Goal: Task Accomplishment & Management: Use online tool/utility

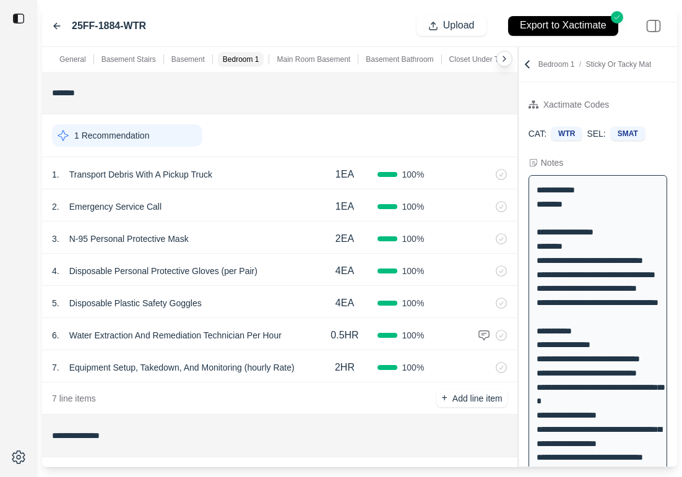
scroll to position [510, 0]
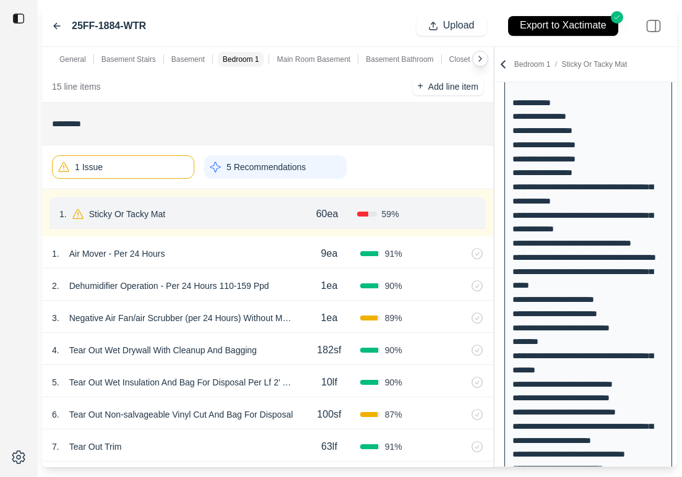
click at [524, 106] on div "**********" at bounding box center [359, 257] width 635 height 420
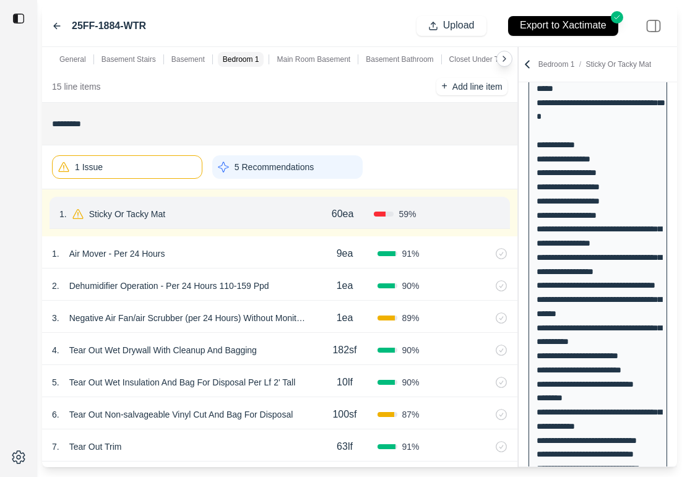
click at [284, 297] on div "2 . Dehumidifier Operation - Per 24 Hours 110-159 Ppd 1ea 90 %" at bounding box center [279, 284] width 475 height 32
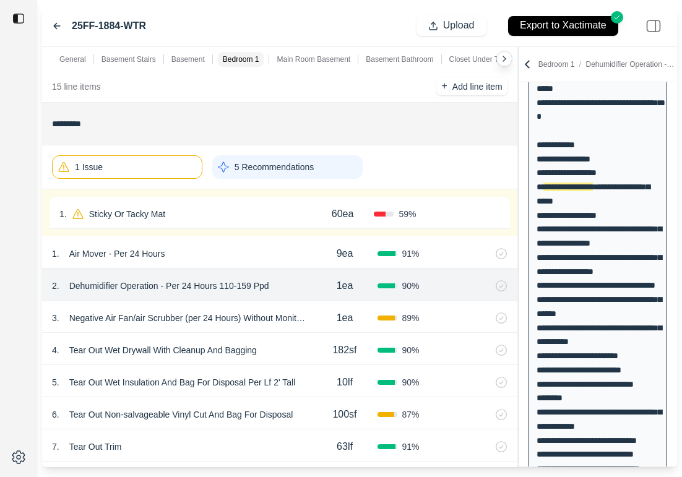
scroll to position [478, 0]
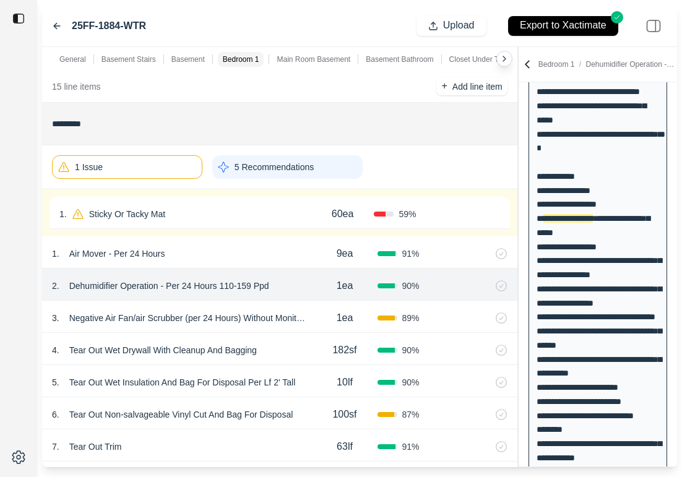
click at [319, 325] on div "1ea" at bounding box center [344, 318] width 65 height 25
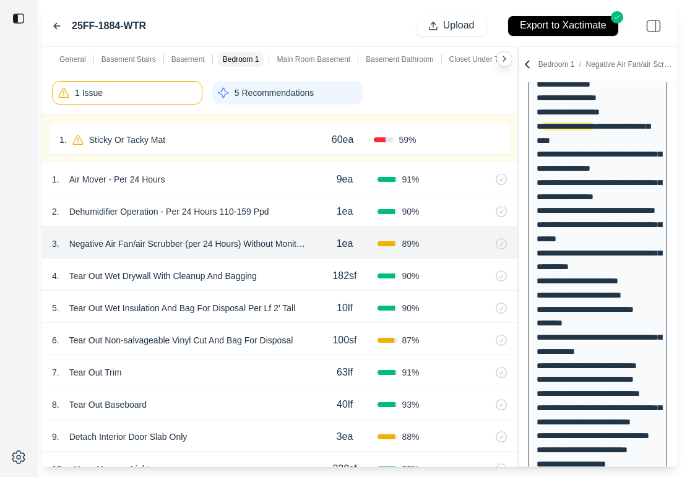
scroll to position [586, 0]
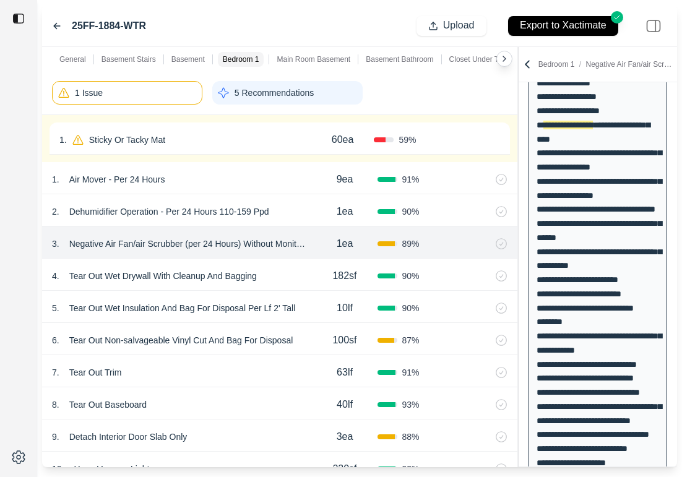
click at [285, 372] on div "7 . Tear Out Trim" at bounding box center [182, 372] width 260 height 17
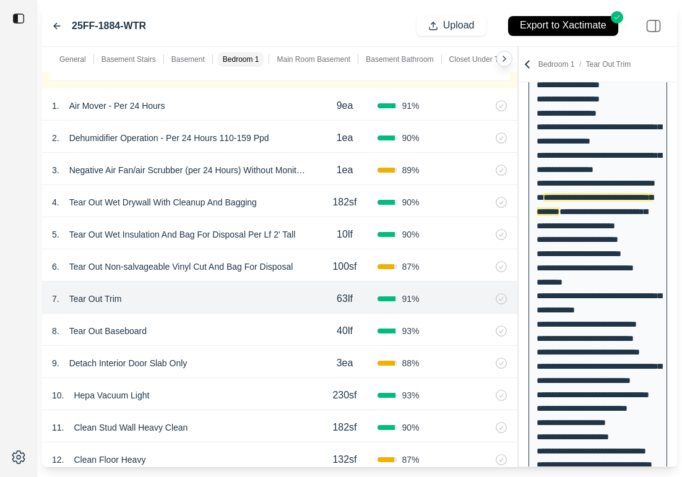
scroll to position [1281, 0]
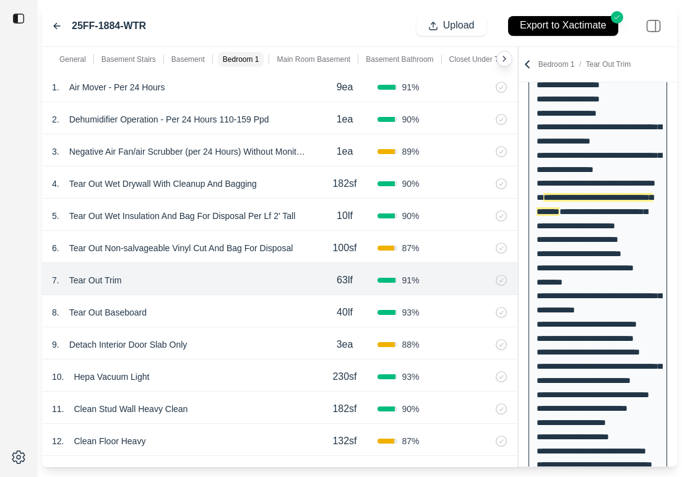
click at [257, 340] on div "9 . Detach Interior Door Slab Only" at bounding box center [182, 344] width 260 height 17
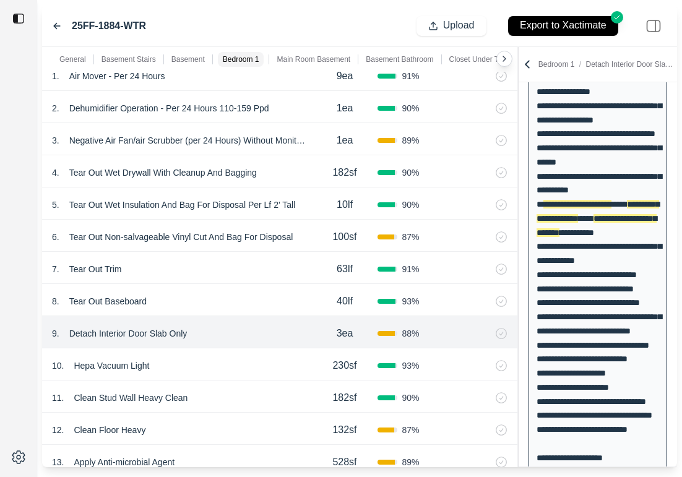
scroll to position [1312, 0]
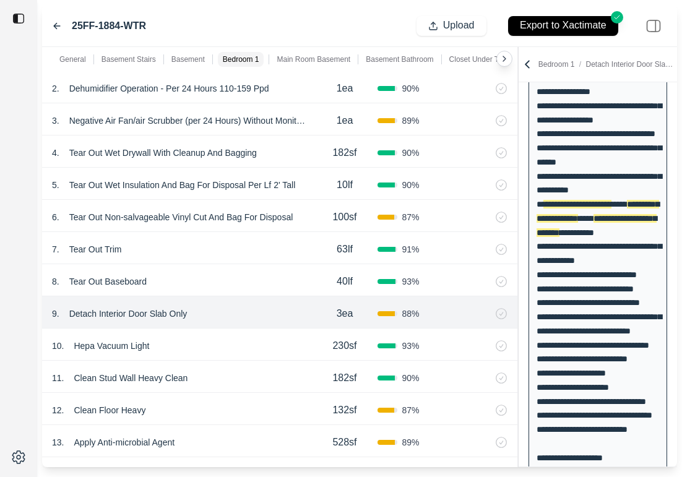
click at [206, 342] on div "10 . Hepa Vacuum Light" at bounding box center [182, 345] width 260 height 17
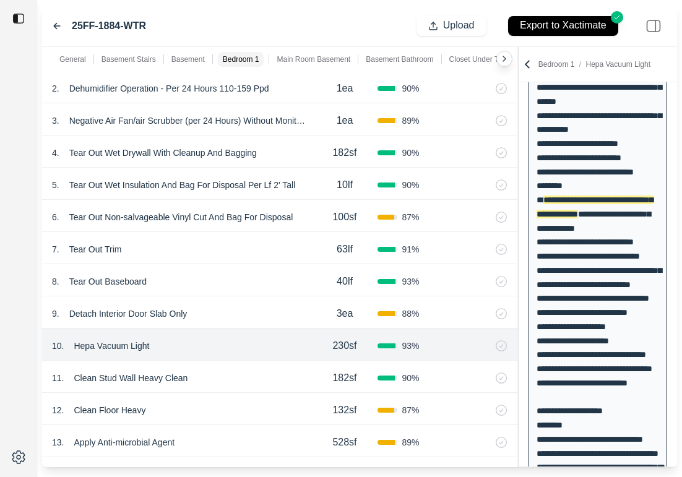
scroll to position [724, 0]
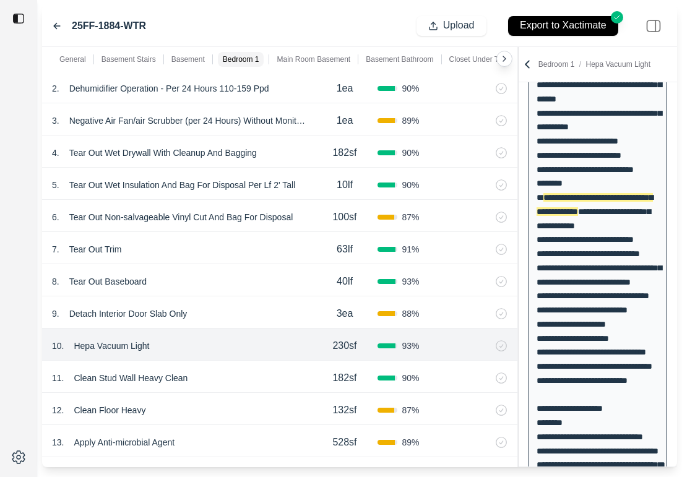
click at [129, 337] on p "Hepa Vacuum Light" at bounding box center [111, 345] width 85 height 17
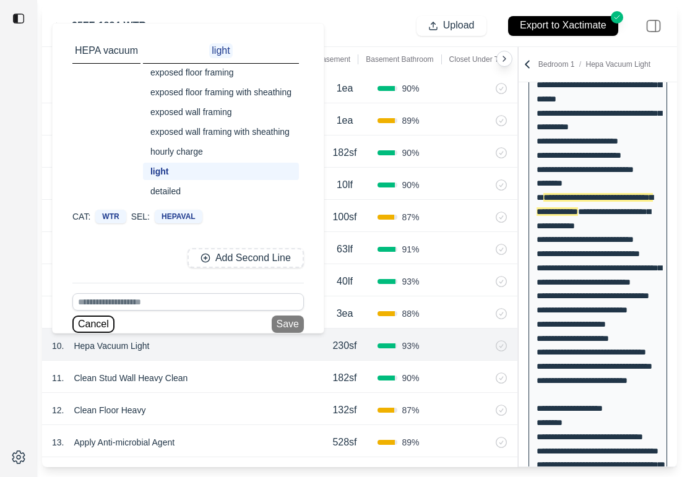
click at [99, 322] on button "Cancel" at bounding box center [93, 323] width 42 height 17
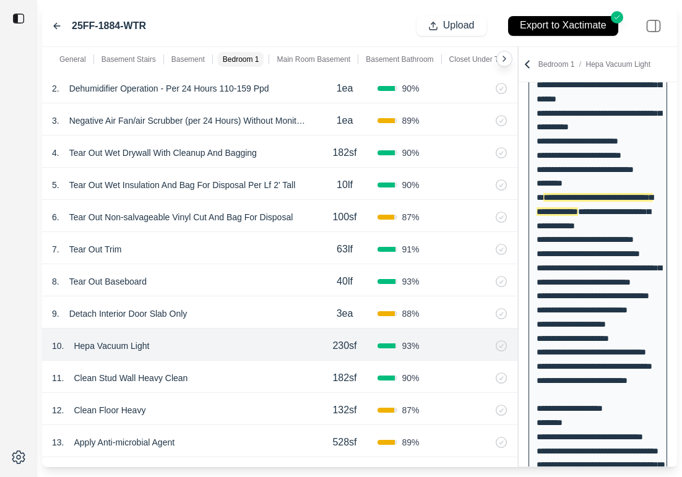
click at [232, 370] on div "11 . Clean Stud Wall Heavy Clean" at bounding box center [182, 377] width 260 height 17
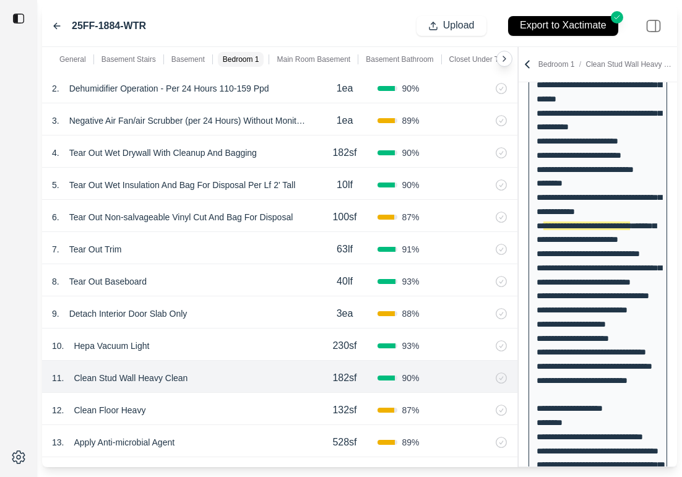
scroll to position [746, 0]
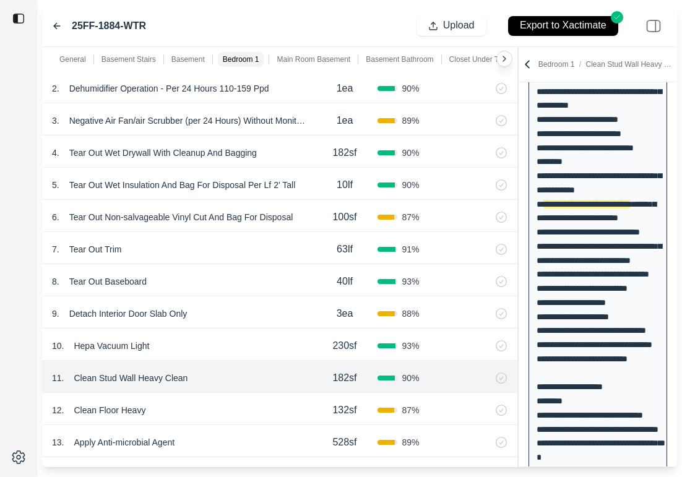
click at [252, 340] on div "10 . Hepa Vacuum Light" at bounding box center [182, 345] width 260 height 17
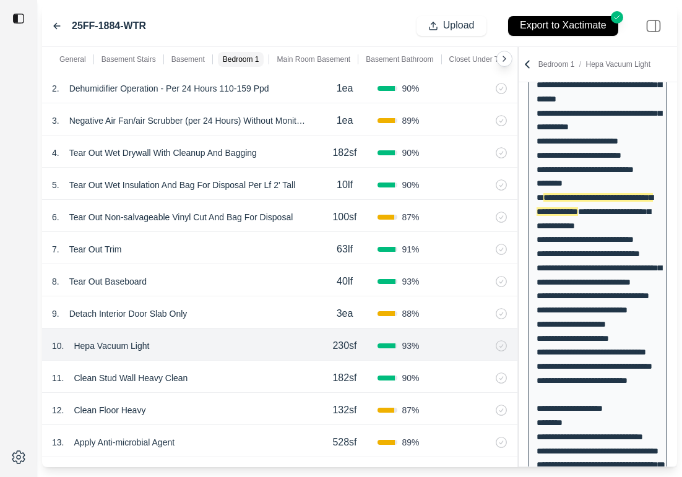
click at [255, 322] on div "9 . Detach Interior Door Slab Only" at bounding box center [182, 313] width 260 height 17
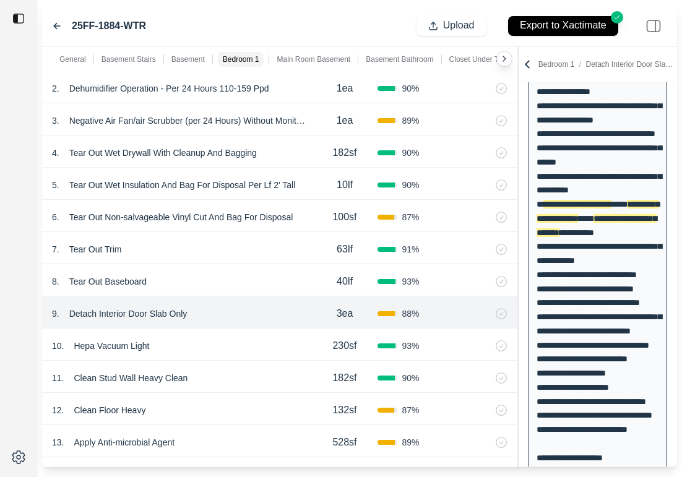
click at [245, 343] on div "10 . Hepa Vacuum Light" at bounding box center [182, 345] width 260 height 17
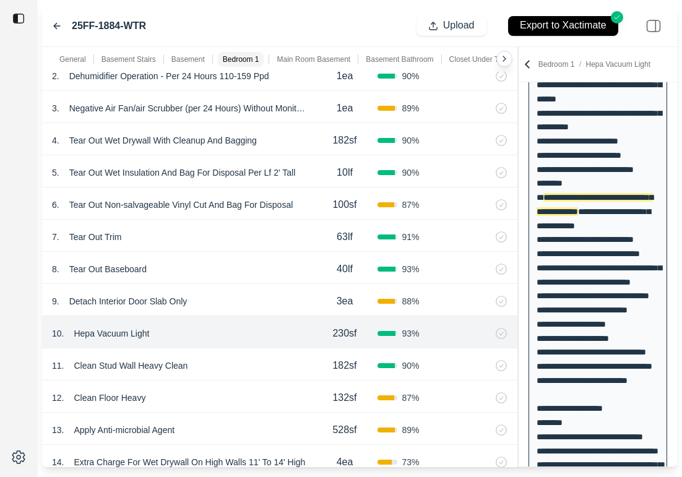
scroll to position [1327, 0]
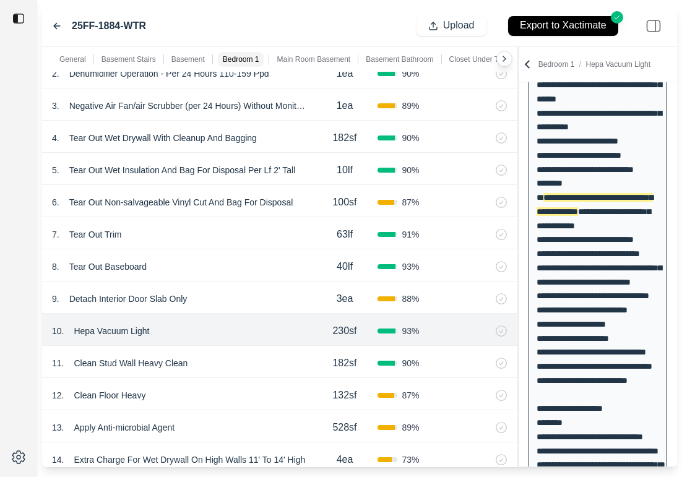
click at [228, 369] on div "11 . Clean Stud Wall Heavy Clean" at bounding box center [182, 362] width 260 height 17
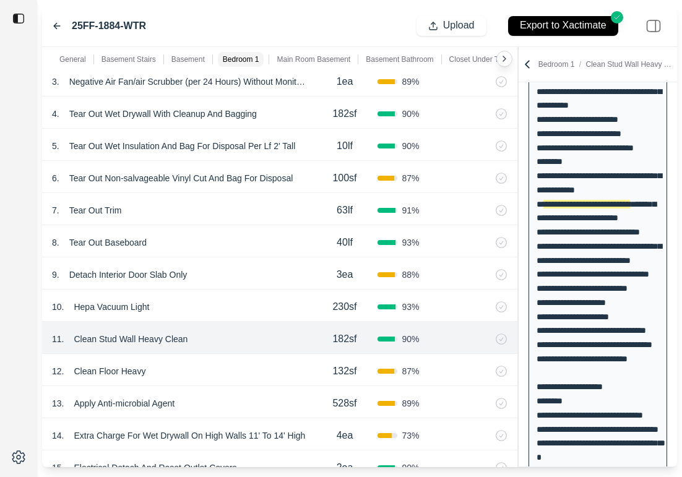
scroll to position [1362, 0]
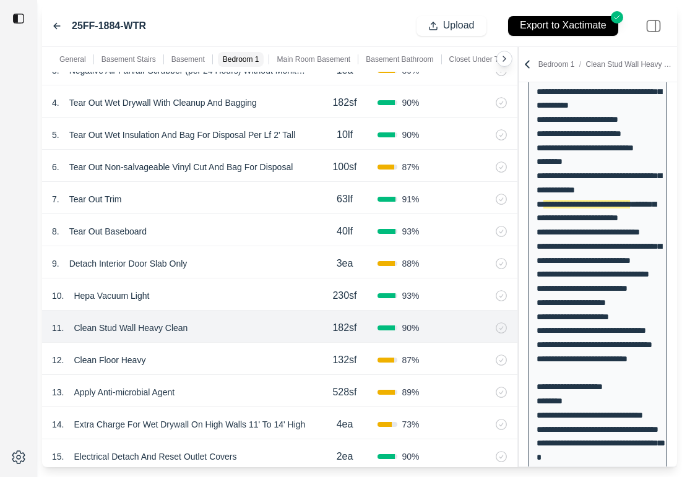
click at [269, 298] on div "10 . Hepa Vacuum Light" at bounding box center [182, 295] width 260 height 17
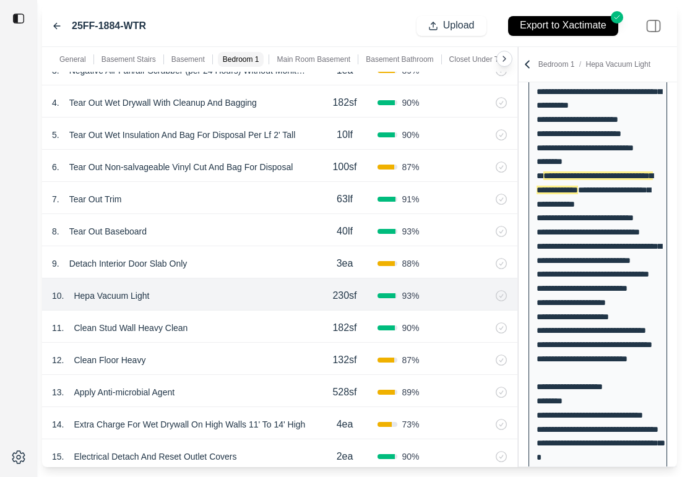
scroll to position [724, 0]
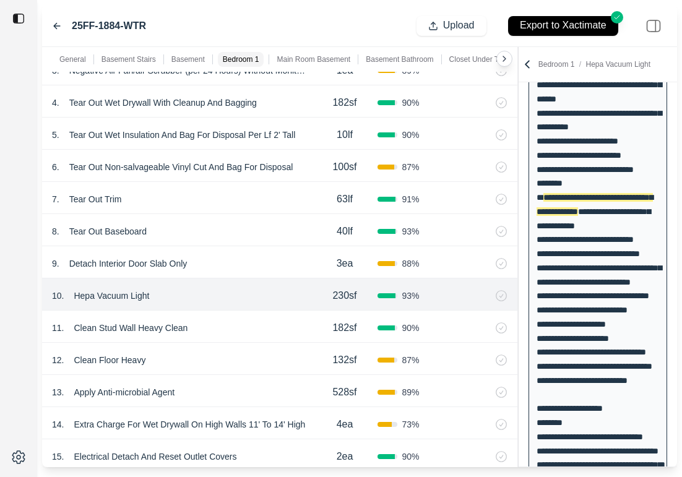
click at [260, 319] on div "11 . Clean Stud Wall Heavy Clean" at bounding box center [182, 327] width 260 height 17
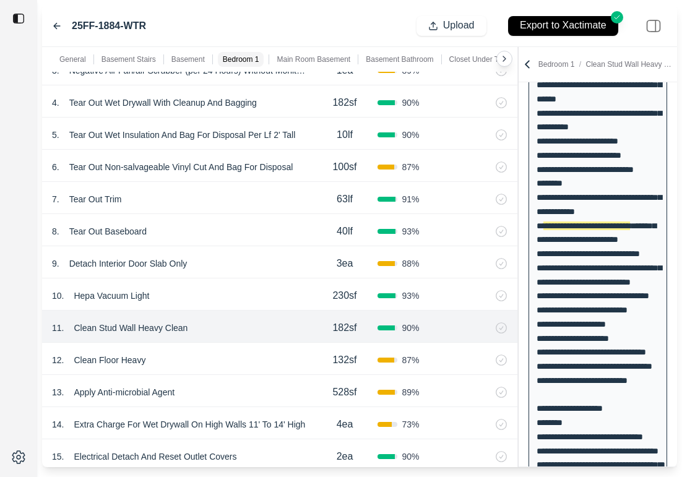
scroll to position [746, 0]
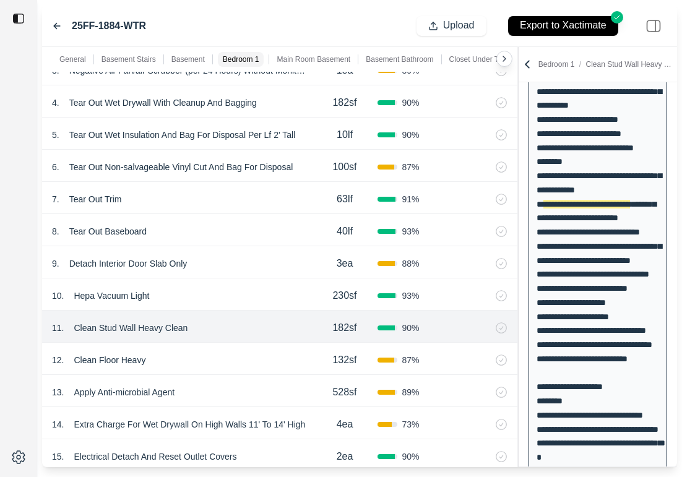
click at [265, 357] on div "12 . Clean Floor Heavy" at bounding box center [182, 359] width 260 height 17
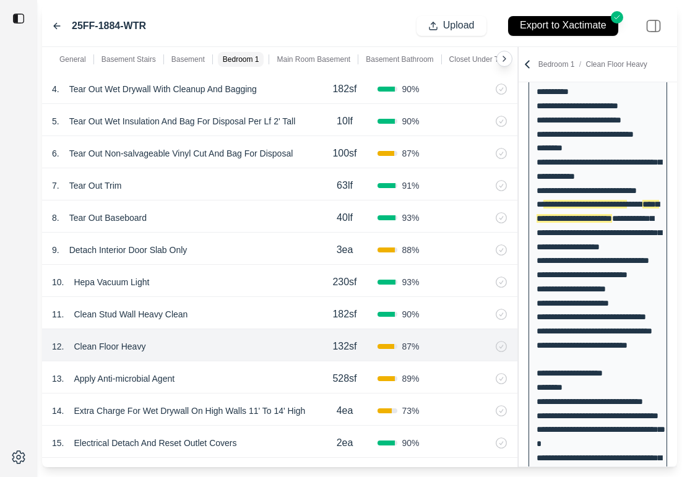
scroll to position [1382, 0]
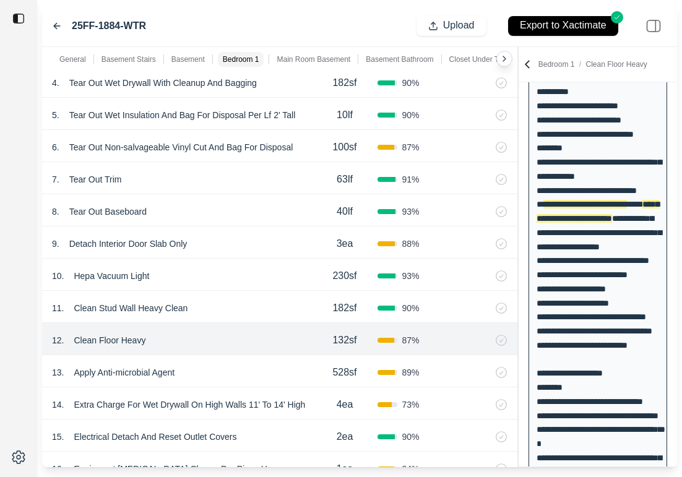
click at [271, 367] on div "13 . Apply Anti-microbial Agent" at bounding box center [182, 372] width 260 height 17
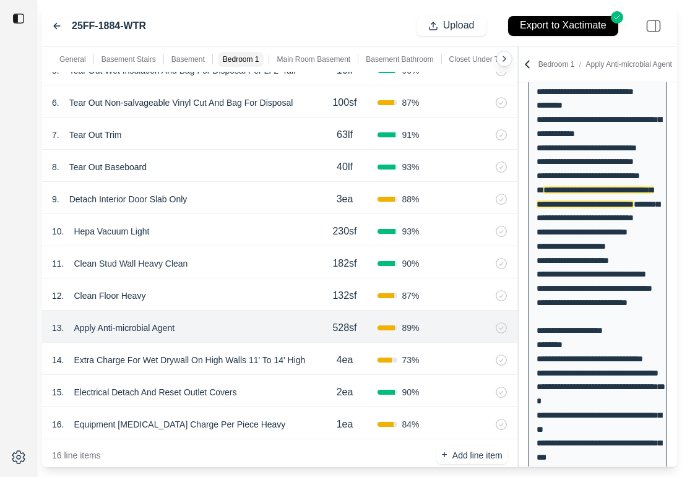
scroll to position [1430, 0]
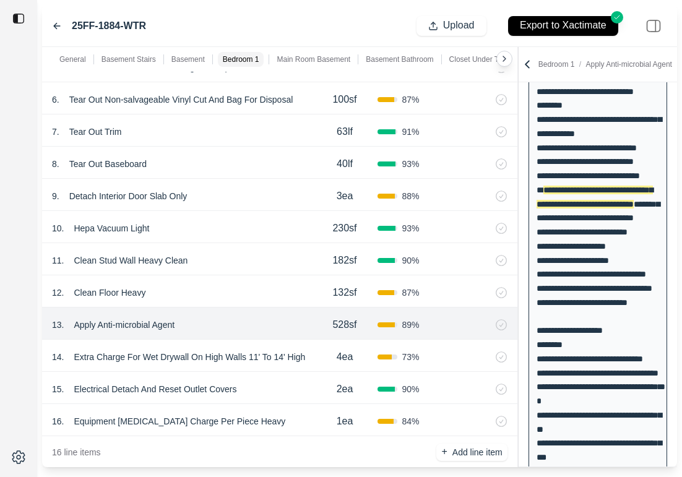
click at [316, 355] on div "4ea" at bounding box center [344, 356] width 65 height 25
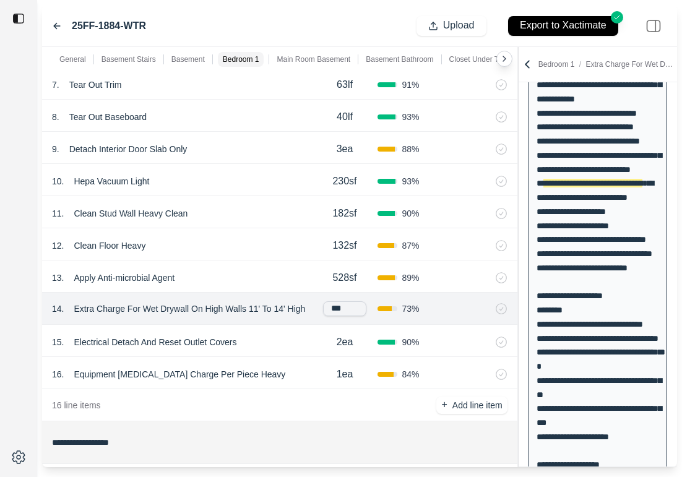
scroll to position [1489, 0]
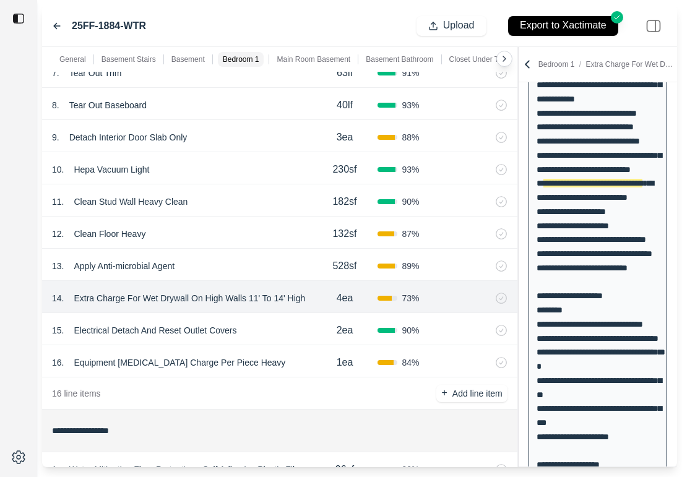
click at [286, 338] on div "15 . Electrical Detach And Reset Outlet Covers" at bounding box center [182, 330] width 260 height 17
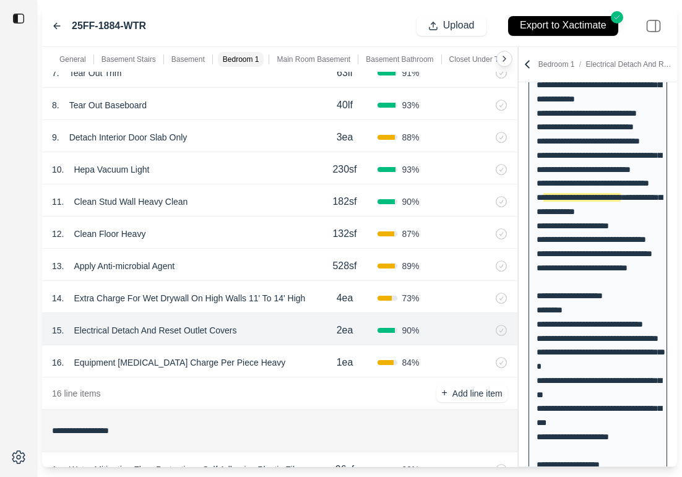
scroll to position [858, 0]
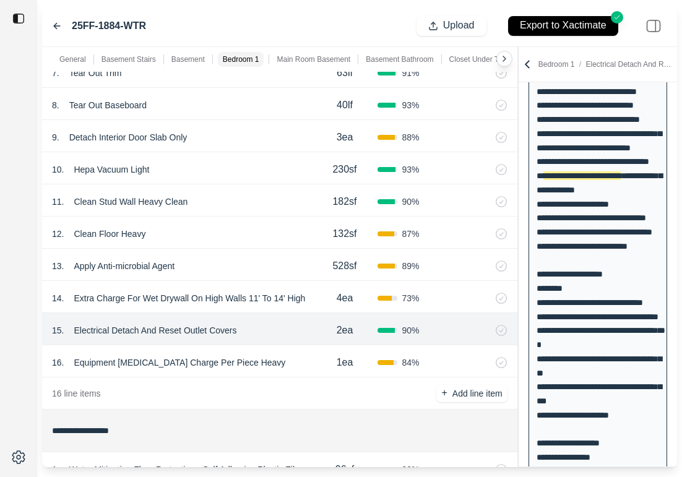
click at [310, 302] on div "14 . Extra Charge For Wet Drywall On High Walls 11' To 14' High" at bounding box center [182, 297] width 260 height 17
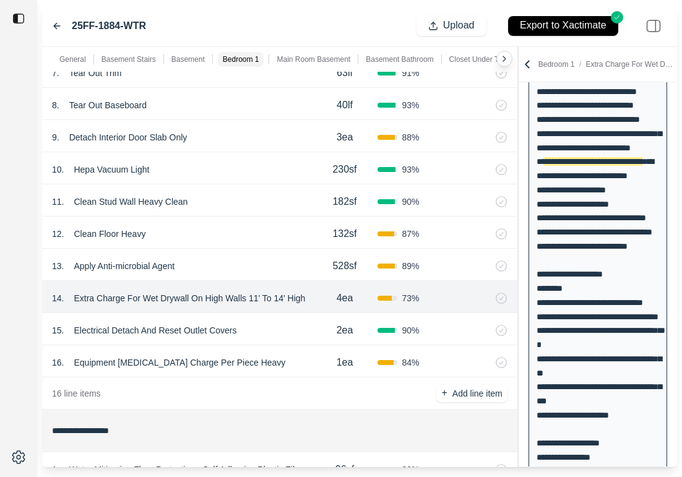
scroll to position [837, 0]
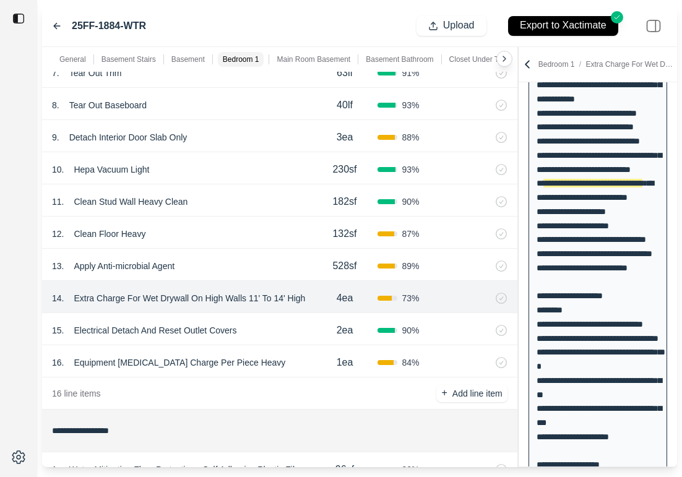
click at [163, 372] on div "16 . Equipment [MEDICAL_DATA] Charge Per Piece Heavy 1ea 84 %" at bounding box center [279, 361] width 475 height 32
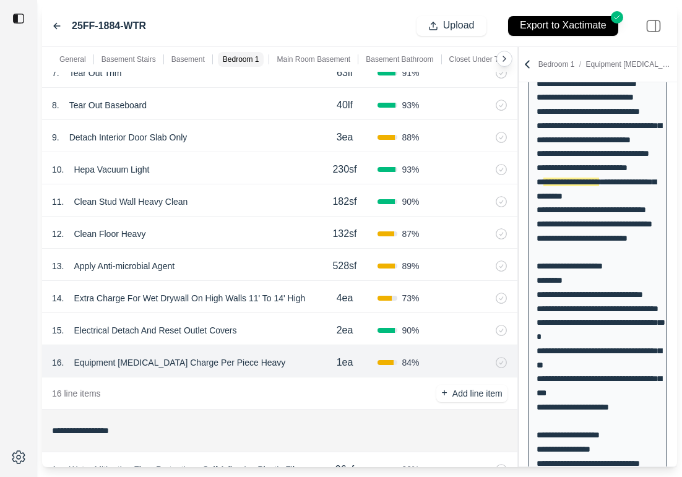
scroll to position [872, 0]
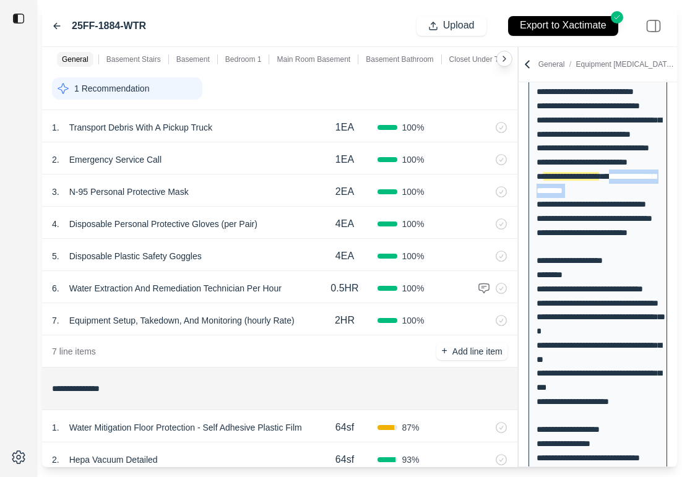
scroll to position [49, 0]
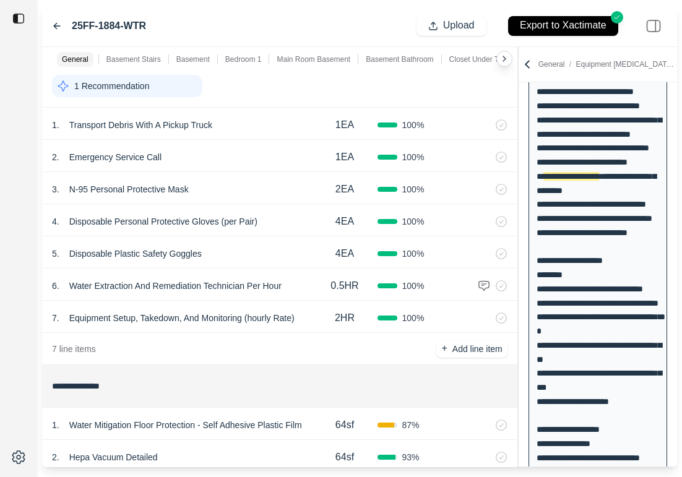
click at [292, 224] on div "4 . Disposable Personal Protective Gloves (per Pair)" at bounding box center [182, 221] width 260 height 17
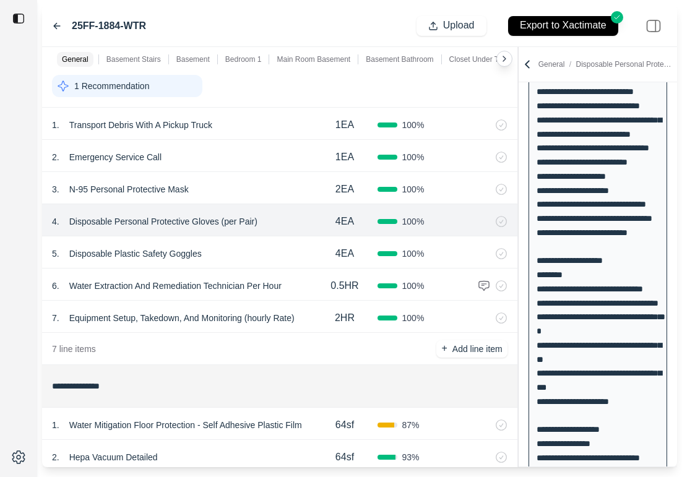
click at [107, 355] on div "7 line items + Add line item" at bounding box center [279, 349] width 475 height 32
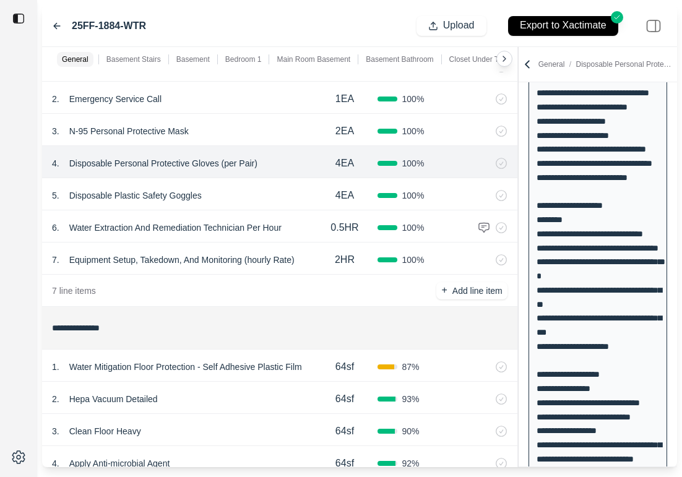
scroll to position [127, 0]
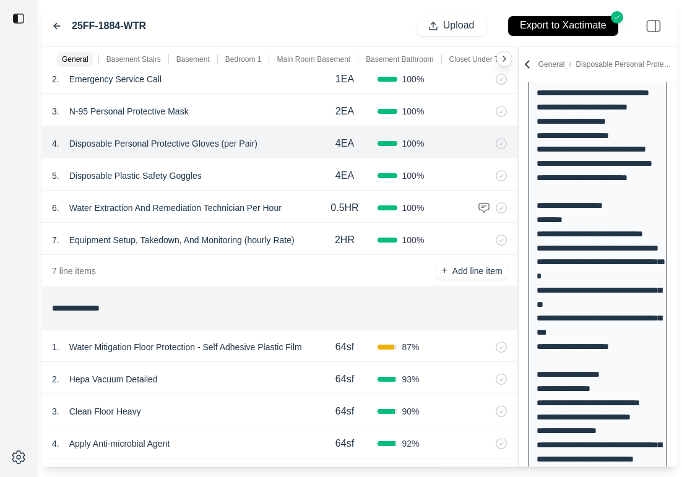
click at [323, 247] on div "2HR" at bounding box center [344, 240] width 65 height 25
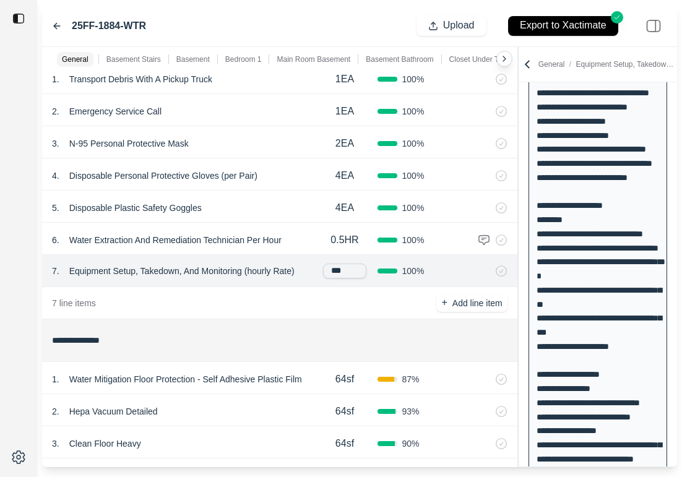
scroll to position [93, 0]
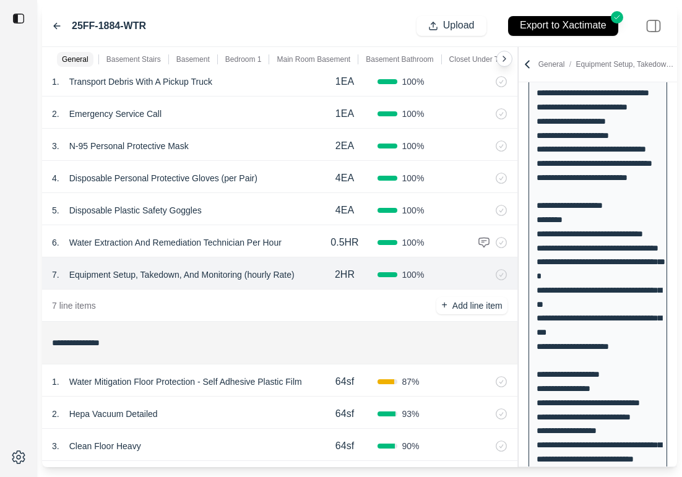
click at [298, 253] on div "6 . Water Extraction And Remediation Technician Per Hour 0.5HR 100 %" at bounding box center [279, 241] width 475 height 32
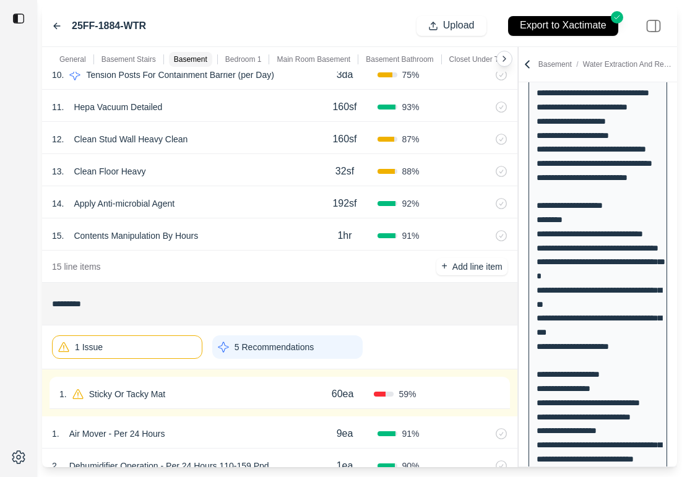
scroll to position [936, 0]
click at [299, 254] on div "15 line items + Add line item" at bounding box center [279, 266] width 475 height 32
click at [296, 237] on div "15 . Contents Manipulation By Hours" at bounding box center [182, 234] width 260 height 17
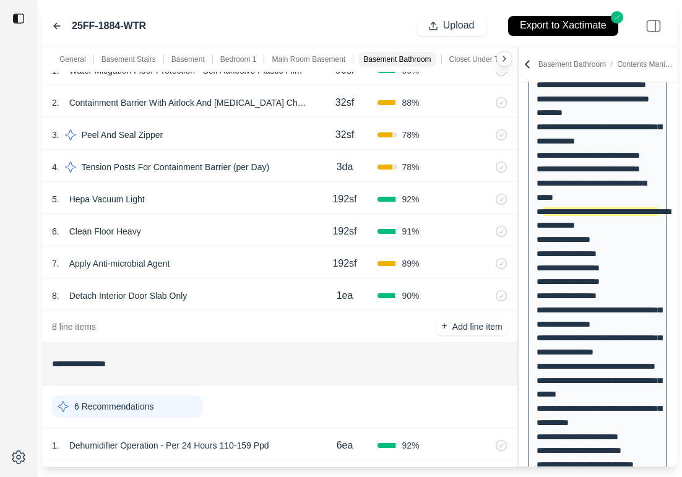
scroll to position [1873, 0]
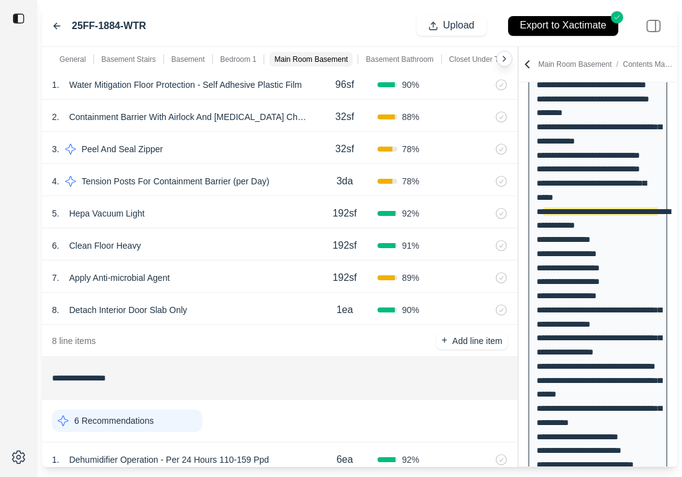
click at [273, 312] on div "8 . Detach Interior Door Slab Only" at bounding box center [182, 309] width 260 height 17
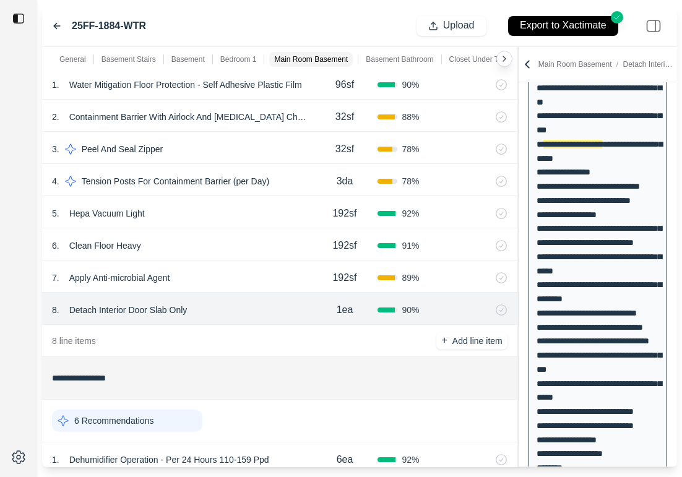
scroll to position [1140, 0]
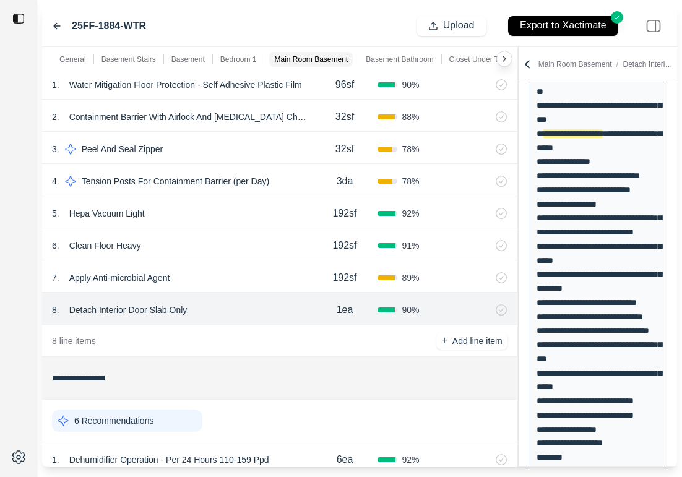
click at [262, 276] on div "7 . Apply Anti-microbial Agent" at bounding box center [182, 277] width 260 height 17
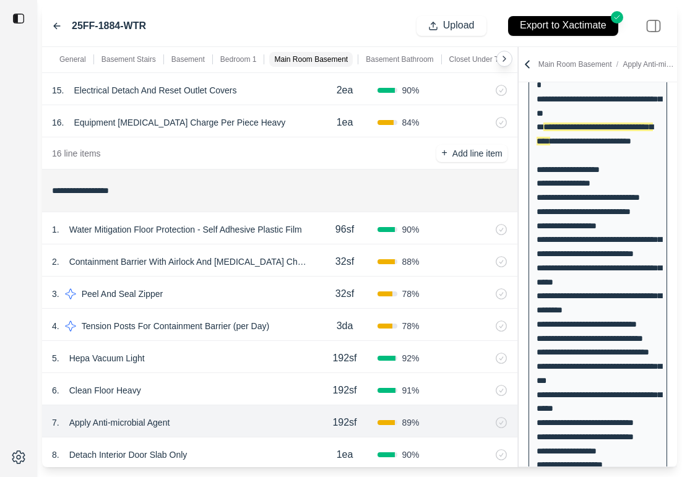
scroll to position [1612, 0]
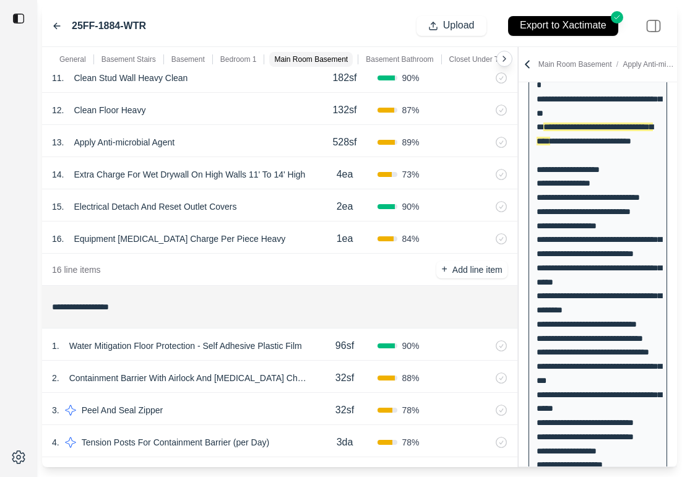
click at [321, 242] on div "1ea" at bounding box center [344, 238] width 65 height 25
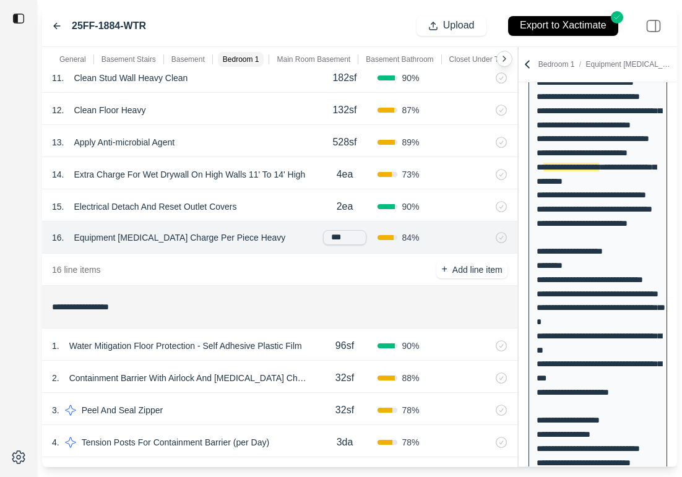
scroll to position [872, 0]
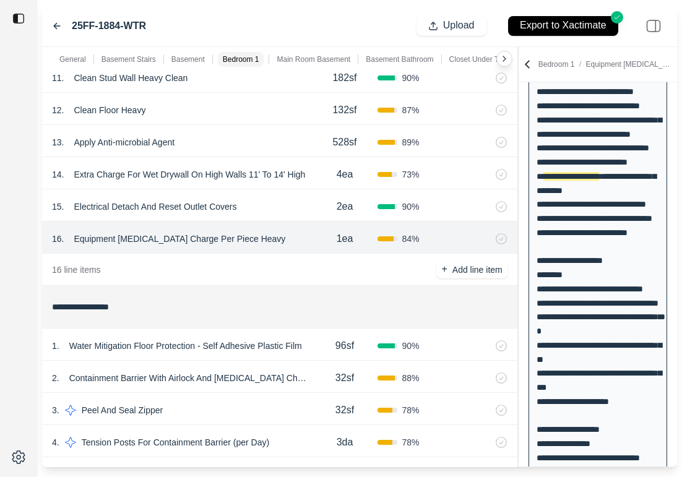
click at [312, 349] on div "1 . Water Mitigation Floor Protection - Self Adhesive Plastic Film" at bounding box center [182, 345] width 260 height 17
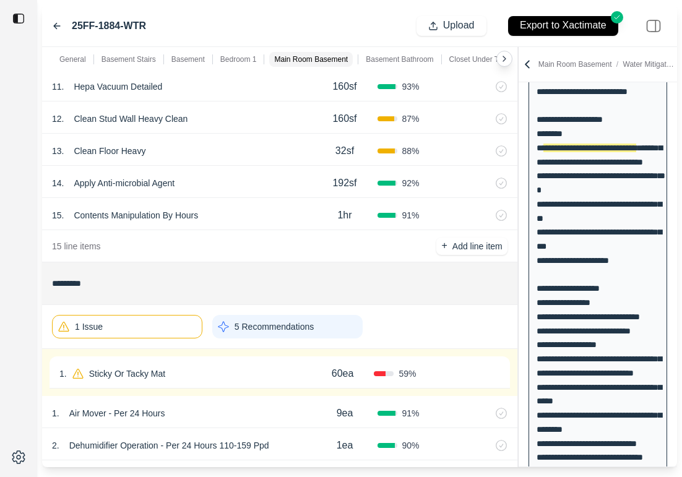
scroll to position [951, 0]
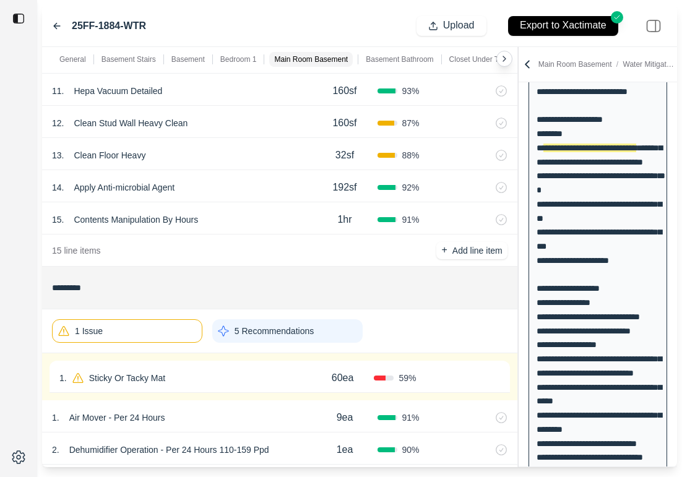
click at [293, 214] on div "15 . Contents Manipulation By Hours" at bounding box center [182, 219] width 260 height 17
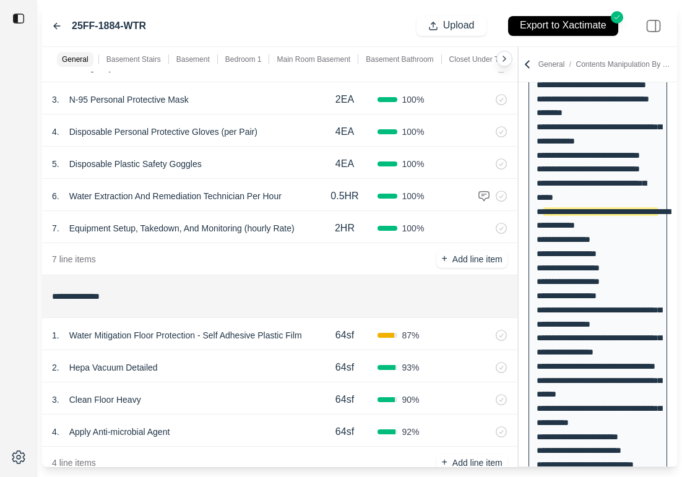
scroll to position [240, 0]
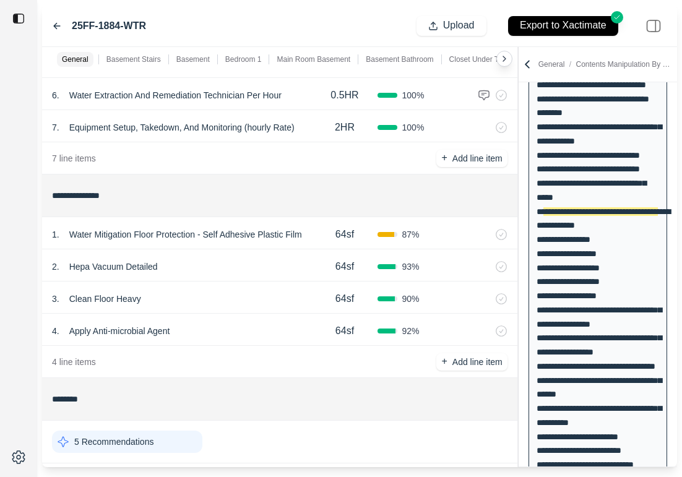
click at [264, 372] on div "4 line items + Add line item" at bounding box center [279, 362] width 475 height 32
click at [262, 327] on div "4 . Apply Anti-microbial Agent" at bounding box center [182, 330] width 260 height 17
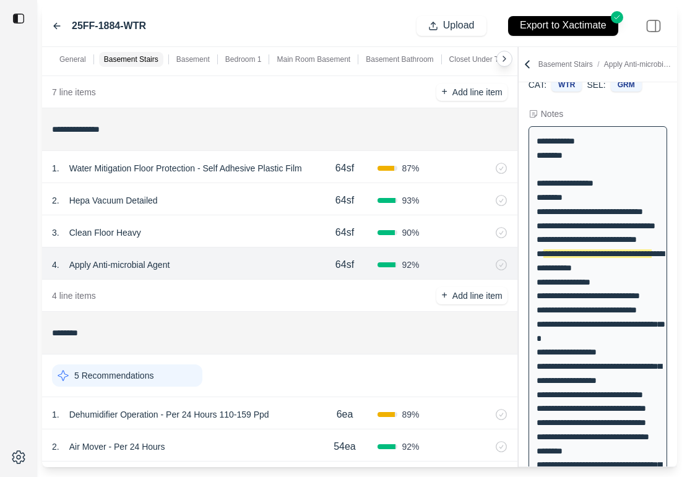
scroll to position [302, 0]
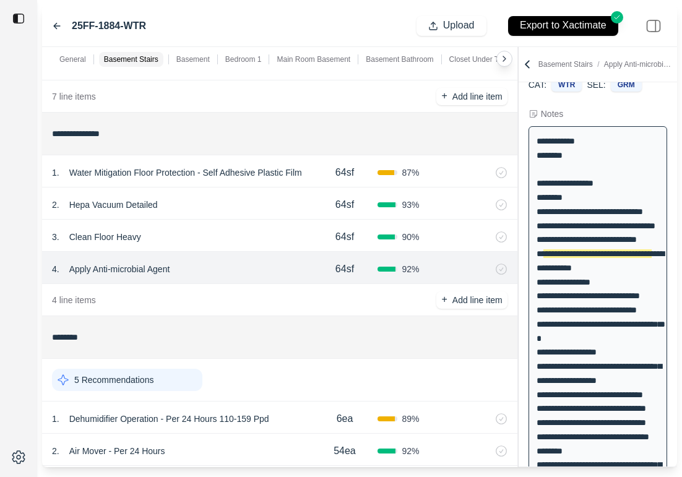
click at [260, 220] on div "3 . Clean Floor Heavy 64sf 90 %" at bounding box center [279, 236] width 475 height 32
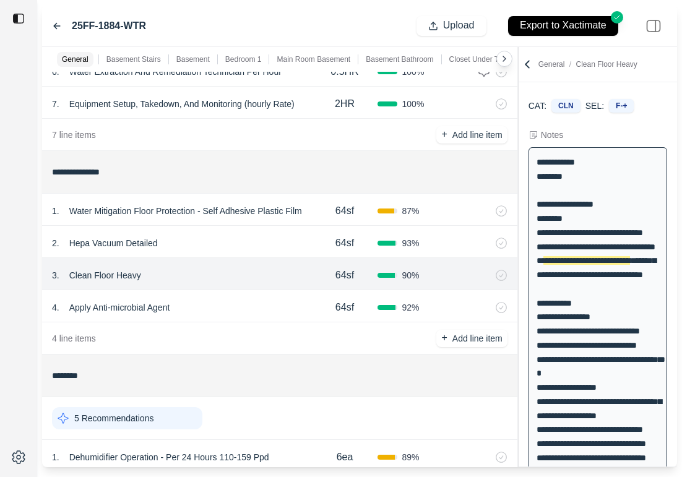
scroll to position [265, 0]
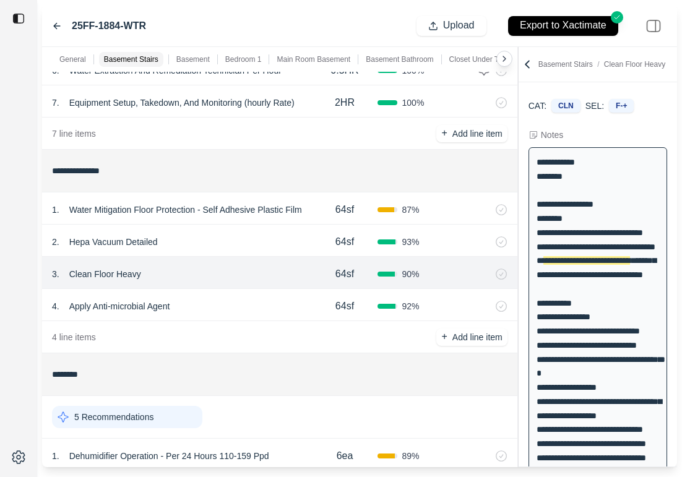
click at [387, 61] on p "Basement Bathroom" at bounding box center [399, 59] width 67 height 10
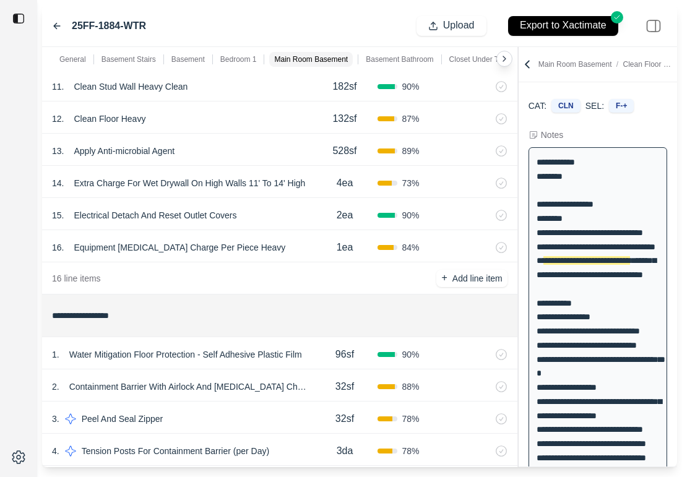
scroll to position [1597, 0]
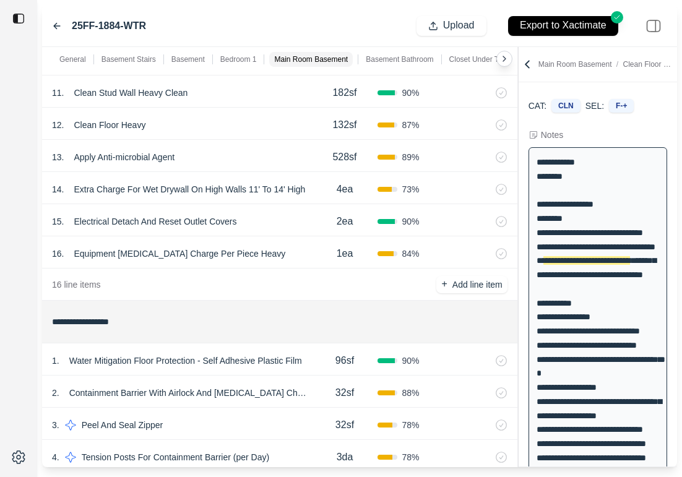
click at [304, 259] on div "16 . Equipment [MEDICAL_DATA] Charge Per Piece Heavy" at bounding box center [182, 253] width 260 height 17
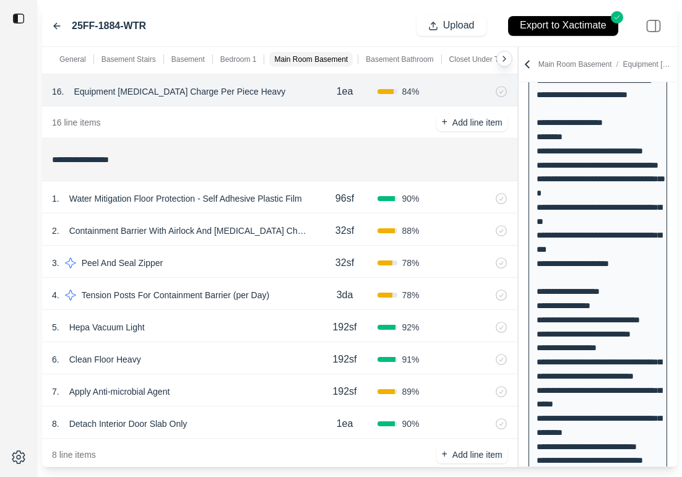
scroll to position [1018, 0]
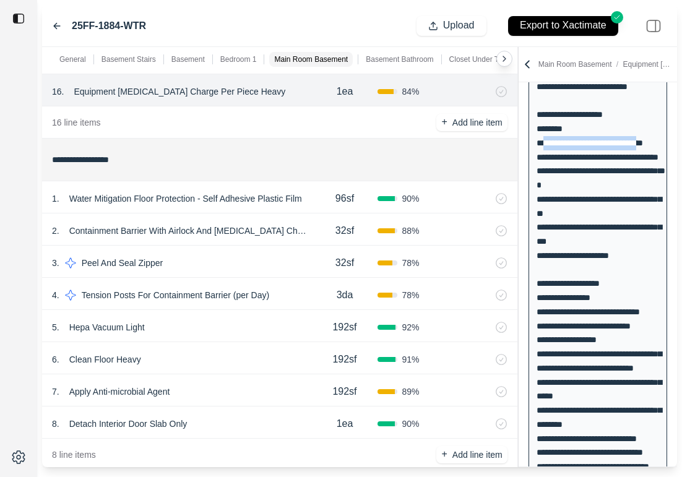
drag, startPoint x: 542, startPoint y: 270, endPoint x: 652, endPoint y: 273, distance: 110.1
copy div "**********"
drag, startPoint x: 633, startPoint y: 283, endPoint x: 543, endPoint y: 283, distance: 89.7
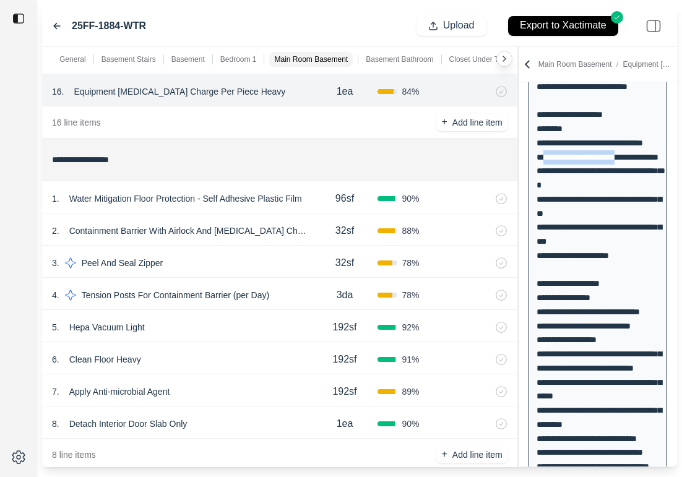
copy div "**********"
drag, startPoint x: 572, startPoint y: 324, endPoint x: 541, endPoint y: 310, distance: 33.8
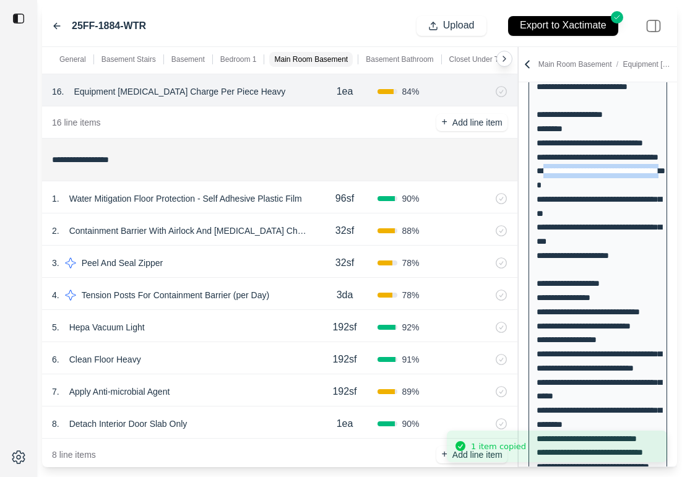
drag, startPoint x: 573, startPoint y: 330, endPoint x: 542, endPoint y: 311, distance: 36.4
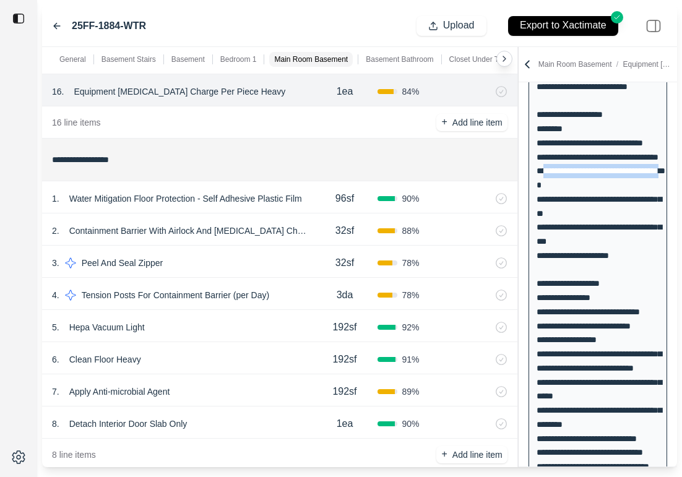
copy div "**********"
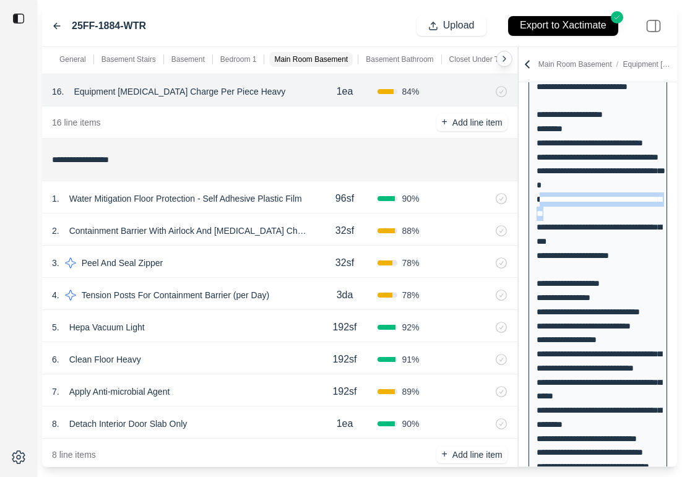
drag, startPoint x: 578, startPoint y: 356, endPoint x: 540, endPoint y: 338, distance: 42.3
copy div "**********"
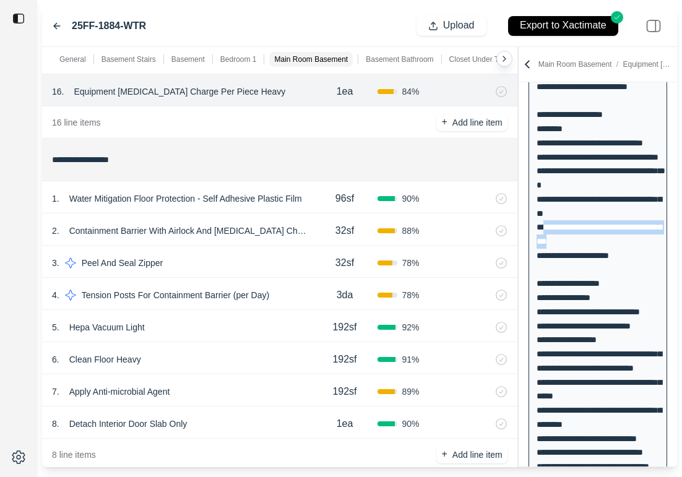
drag, startPoint x: 576, startPoint y: 384, endPoint x: 542, endPoint y: 369, distance: 37.1
copy div "**********"
drag, startPoint x: 544, startPoint y: 395, endPoint x: 622, endPoint y: 399, distance: 77.4
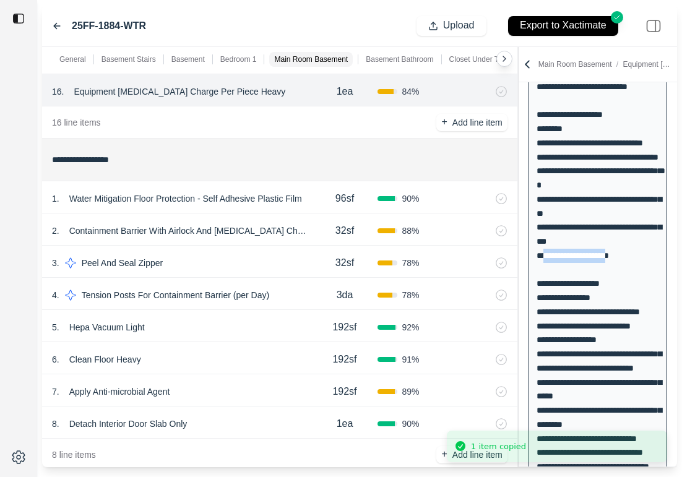
copy div "**********"
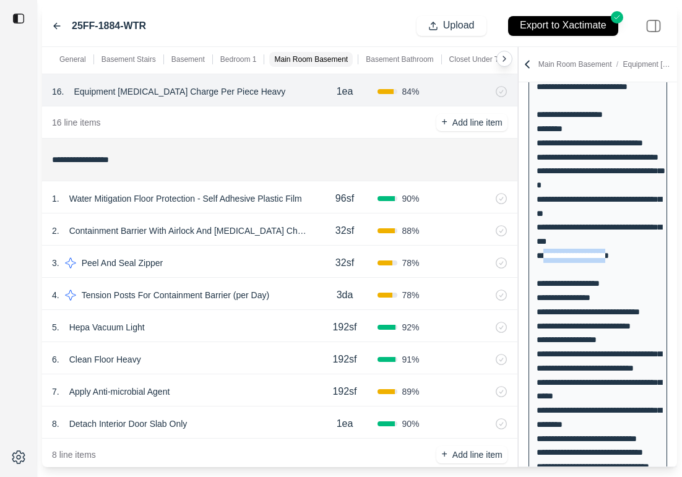
click at [7, 296] on div at bounding box center [18, 238] width 37 height 477
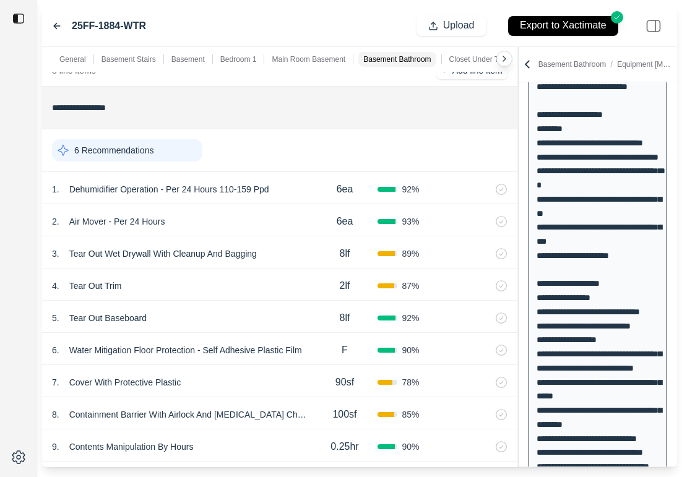
scroll to position [2146, 0]
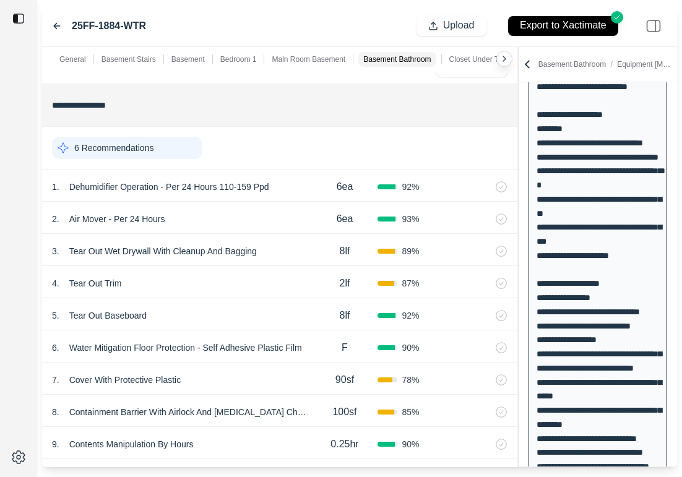
click at [247, 372] on div "7 . Cover With Protective Plastic" at bounding box center [182, 379] width 260 height 17
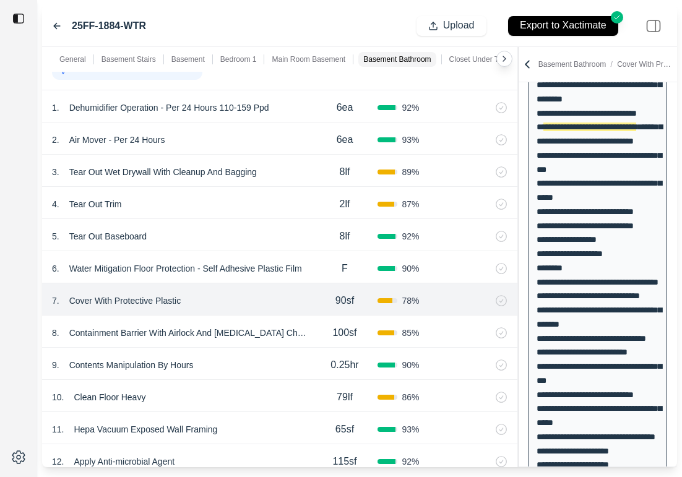
scroll to position [2241, 0]
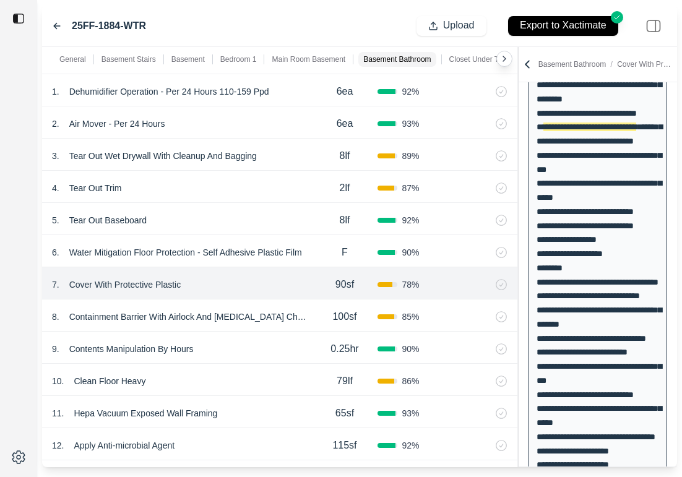
click at [262, 350] on div "9 . Contents Manipulation By Hours" at bounding box center [182, 348] width 260 height 17
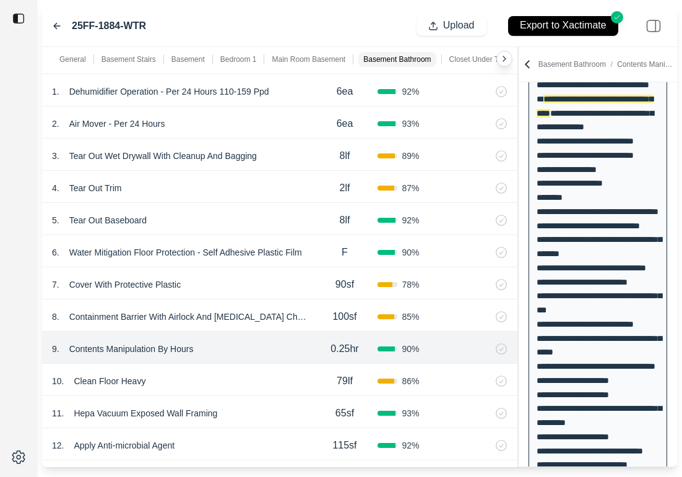
click at [247, 381] on div "10 . Clean Floor Heavy" at bounding box center [182, 380] width 260 height 17
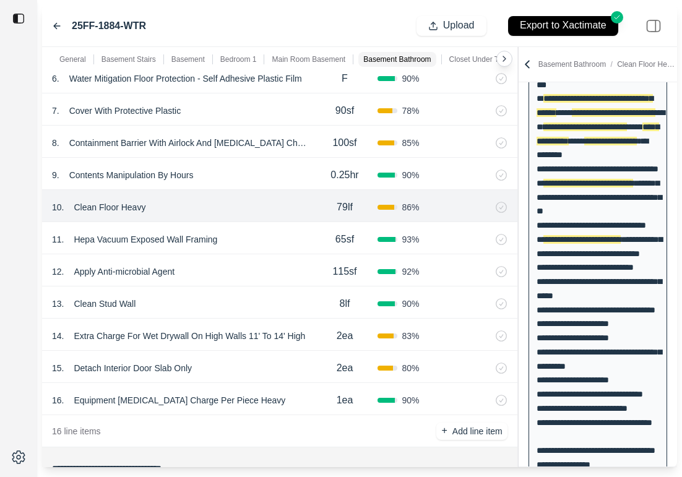
scroll to position [2411, 0]
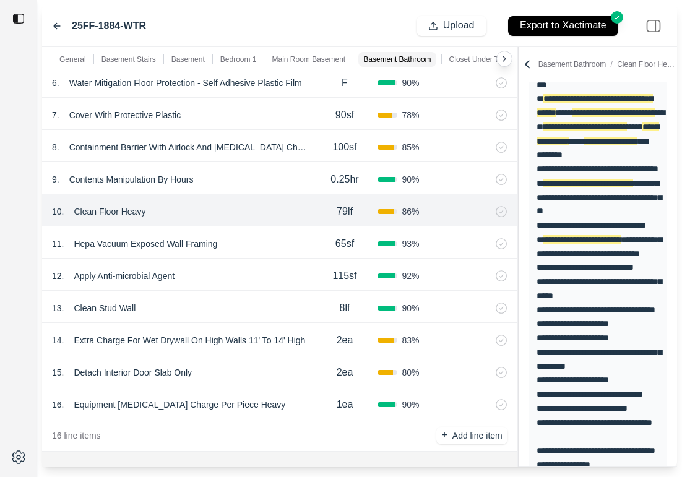
click at [258, 239] on div "11 . Hepa Vacuum Exposed Wall Framing" at bounding box center [182, 243] width 260 height 17
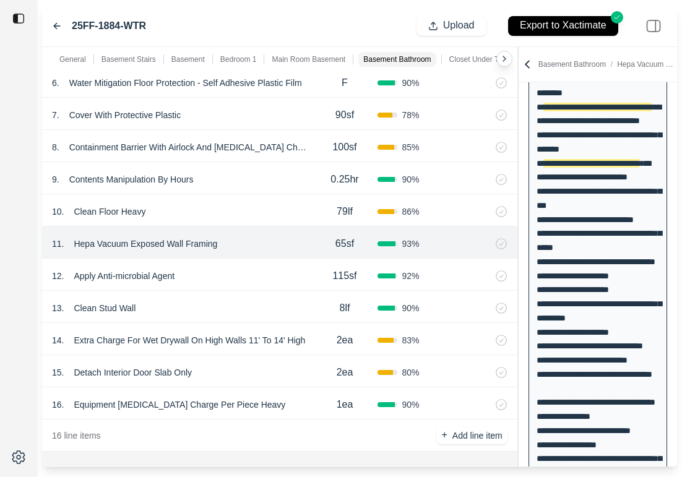
scroll to position [1526, 0]
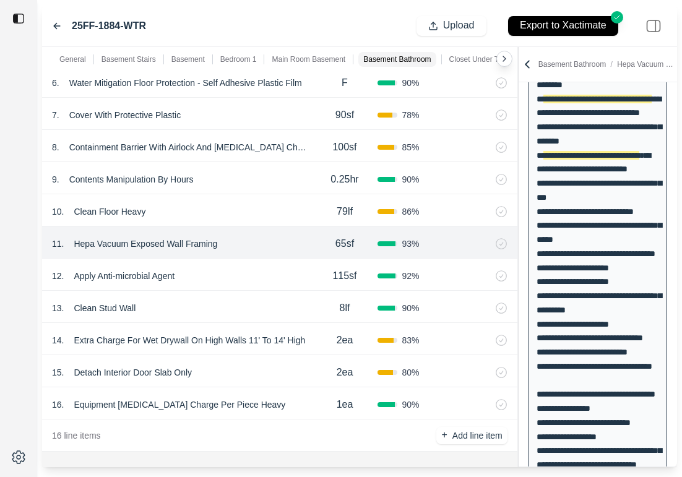
click at [259, 207] on div "10 . Clean Floor Heavy" at bounding box center [182, 211] width 260 height 17
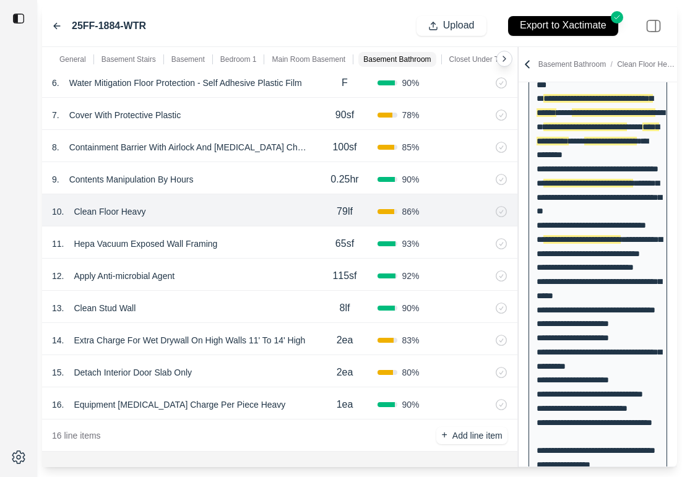
scroll to position [2410, 0]
click at [2, 297] on div at bounding box center [18, 238] width 37 height 477
click at [262, 238] on div "11 . Hepa Vacuum Exposed Wall Framing" at bounding box center [182, 244] width 260 height 17
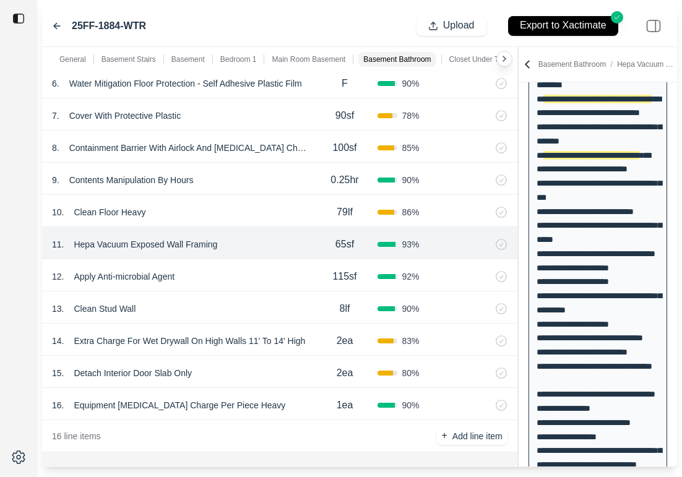
scroll to position [2429, 0]
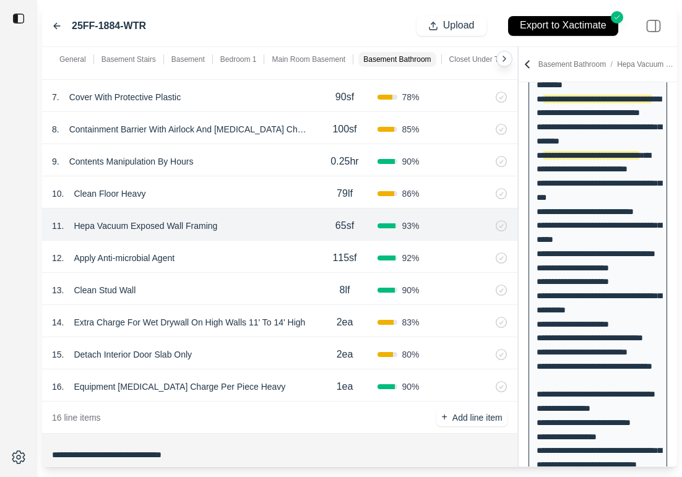
click at [193, 229] on p "Hepa Vacuum Exposed Wall Framing" at bounding box center [145, 225] width 153 height 17
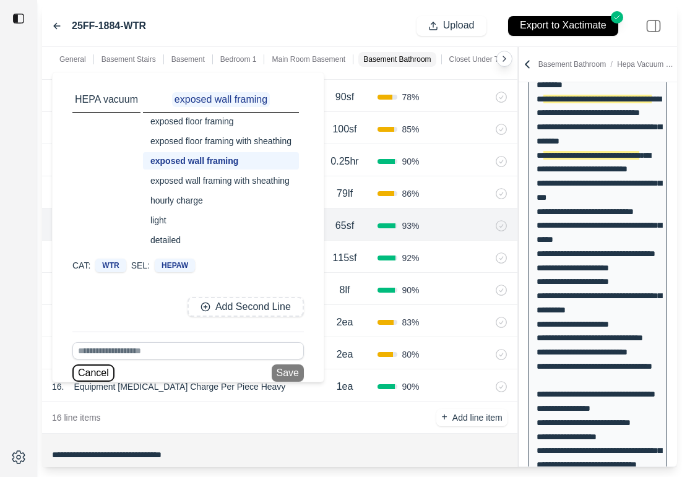
click at [96, 372] on button "Cancel" at bounding box center [93, 372] width 42 height 17
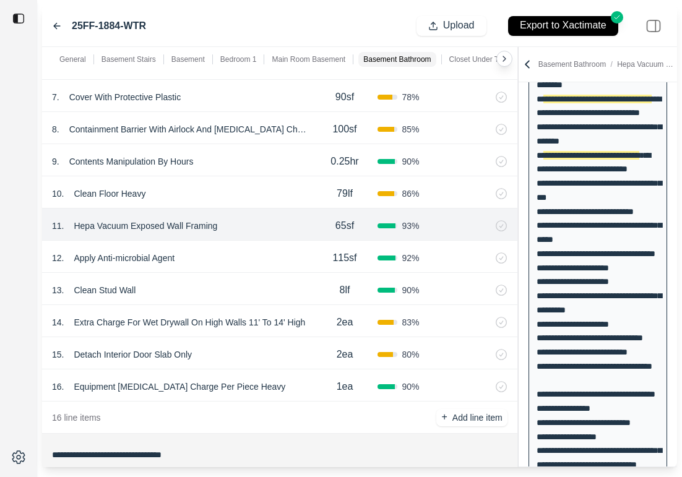
click at [284, 270] on div "12 . Apply Anti-microbial Agent 115sf 92 %" at bounding box center [279, 257] width 475 height 32
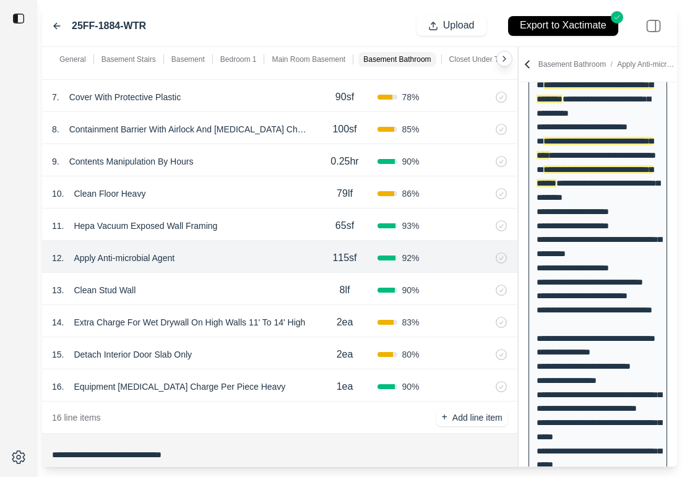
scroll to position [2439, 0]
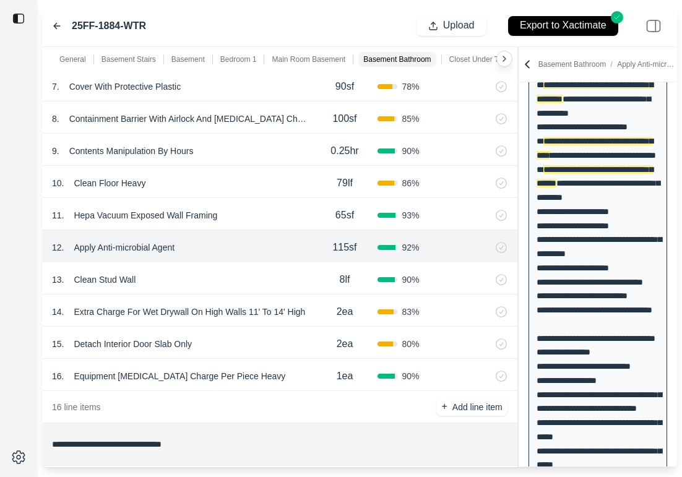
click at [259, 223] on div "11 . Hepa Vacuum Exposed Wall Framing" at bounding box center [182, 215] width 260 height 17
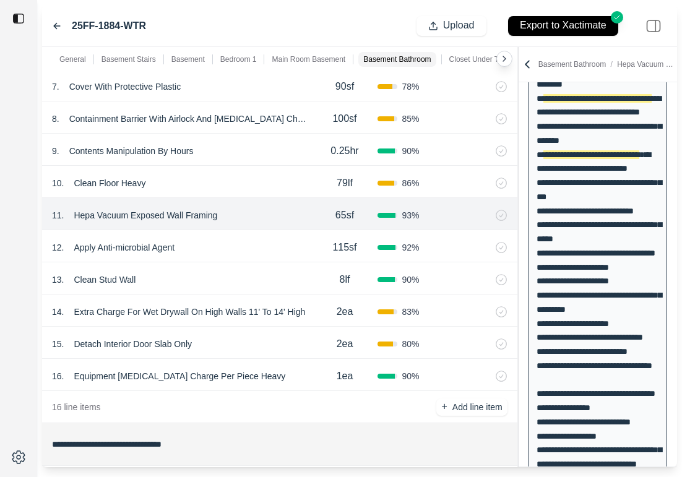
scroll to position [1526, 0]
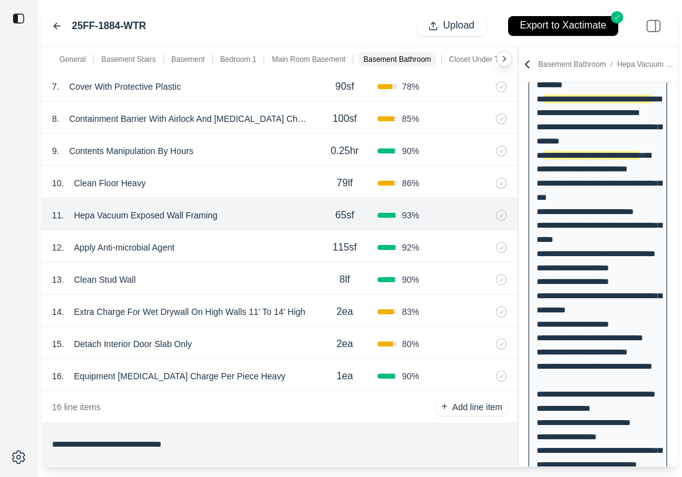
click at [260, 272] on div "13 . Clean Stud Wall" at bounding box center [182, 279] width 260 height 17
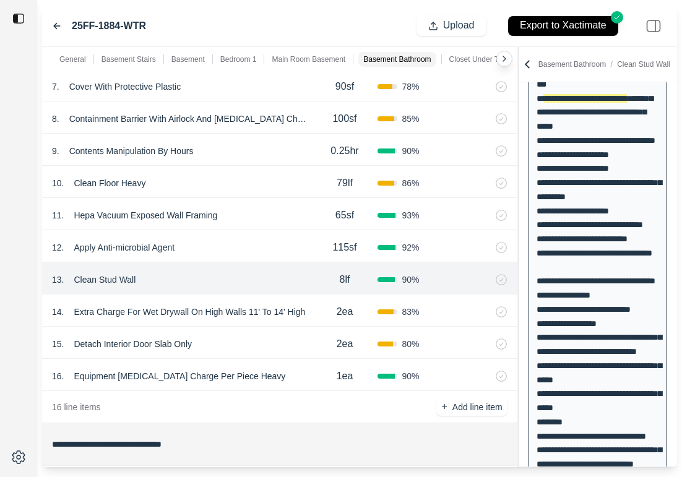
scroll to position [1660, 0]
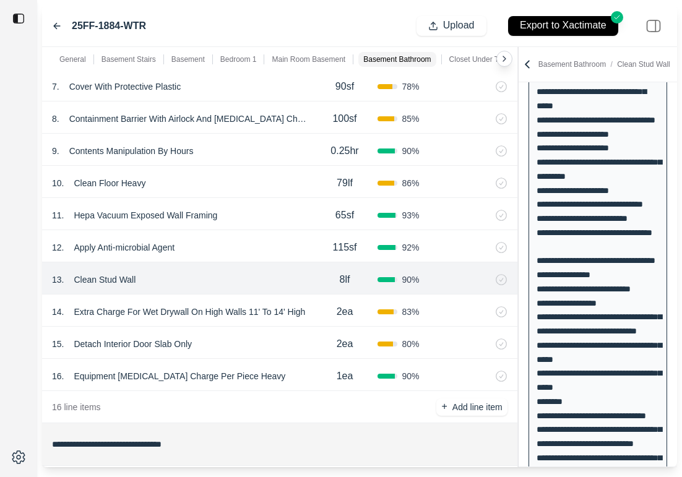
click at [248, 246] on div "12 . Apply Anti-microbial Agent" at bounding box center [182, 247] width 260 height 17
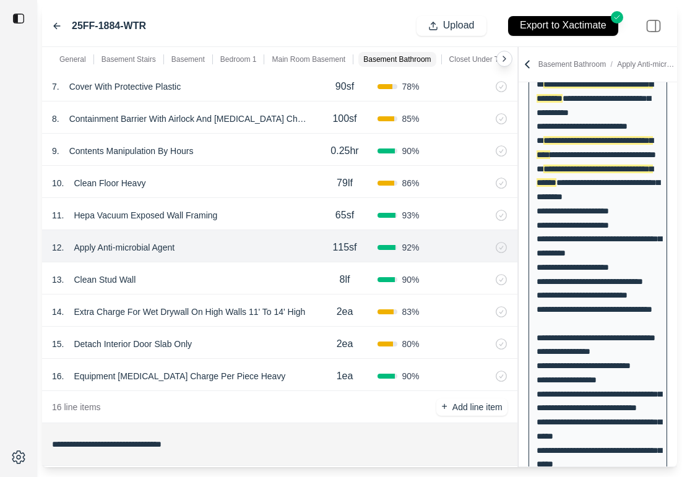
scroll to position [1568, 0]
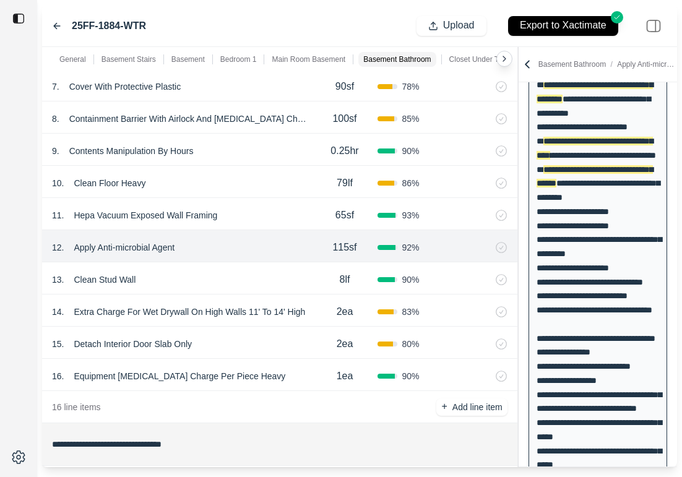
click at [244, 274] on div "13 . Clean Stud Wall" at bounding box center [182, 279] width 260 height 17
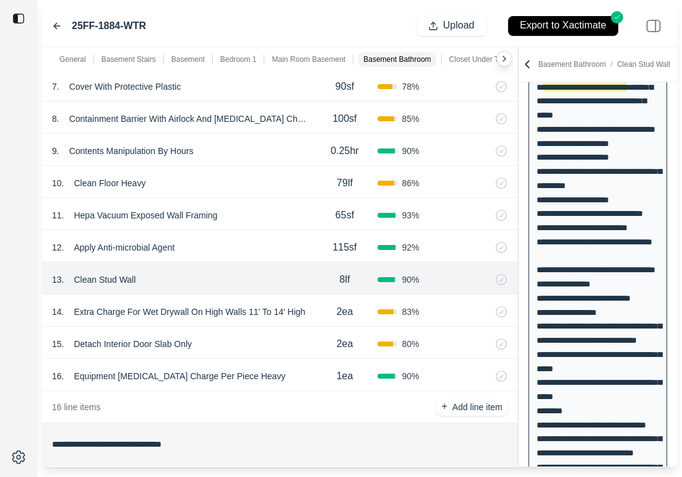
scroll to position [1660, 0]
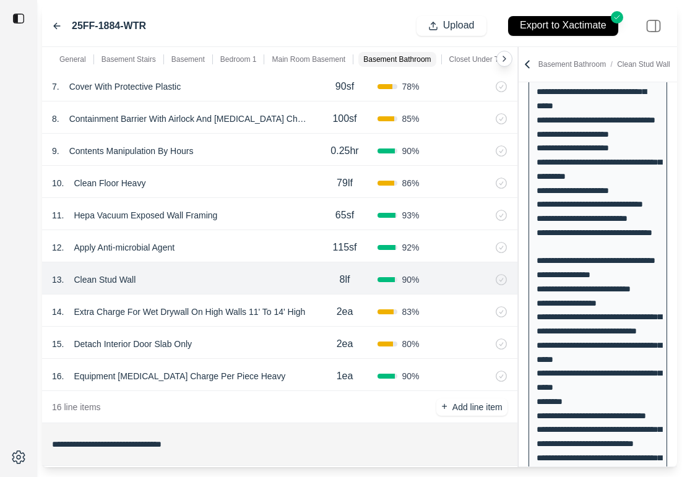
click at [223, 179] on div "10 . Clean Floor Heavy" at bounding box center [182, 182] width 260 height 17
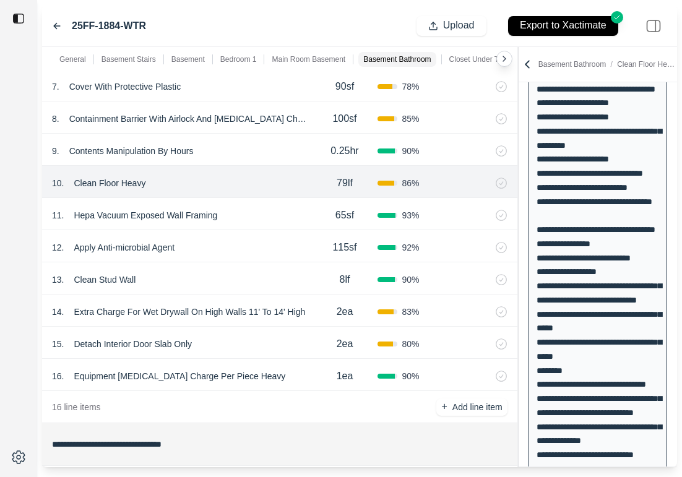
scroll to position [1650, 0]
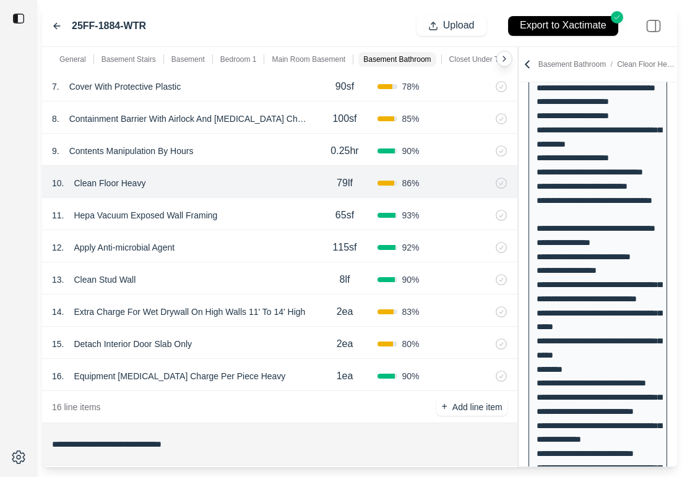
click at [271, 216] on div "11 . Hepa Vacuum Exposed Wall Framing" at bounding box center [182, 215] width 260 height 17
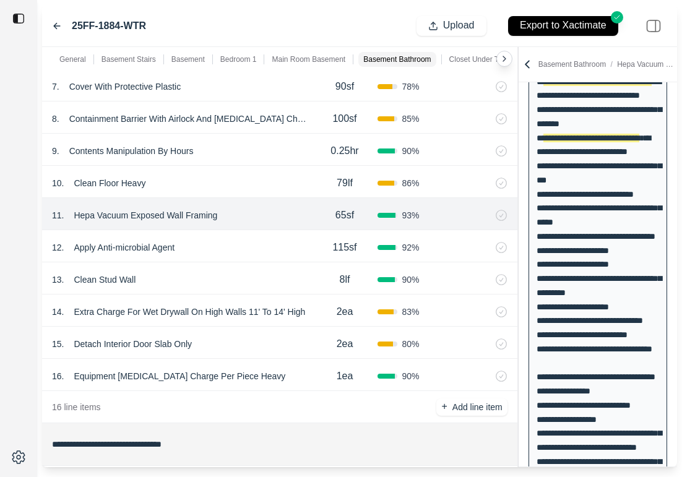
scroll to position [1526, 0]
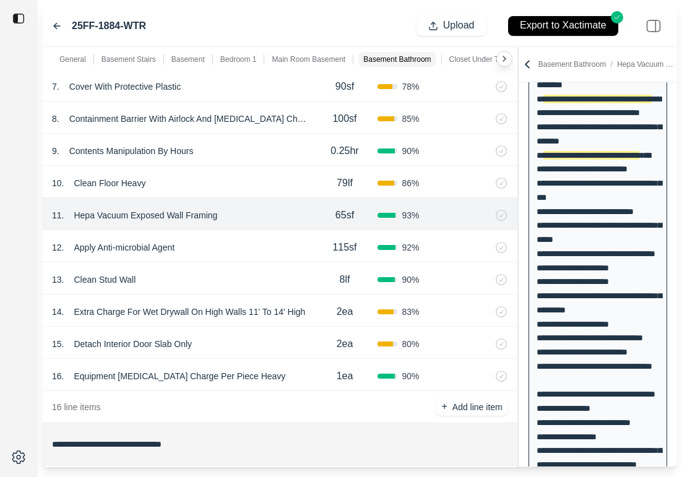
click at [224, 281] on div "13 . Clean Stud Wall" at bounding box center [182, 279] width 260 height 17
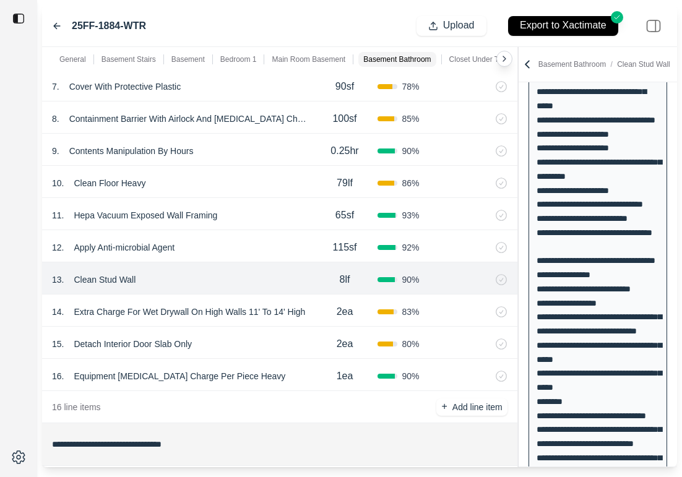
scroll to position [1660, 0]
click at [312, 316] on div "2ea" at bounding box center [344, 311] width 65 height 25
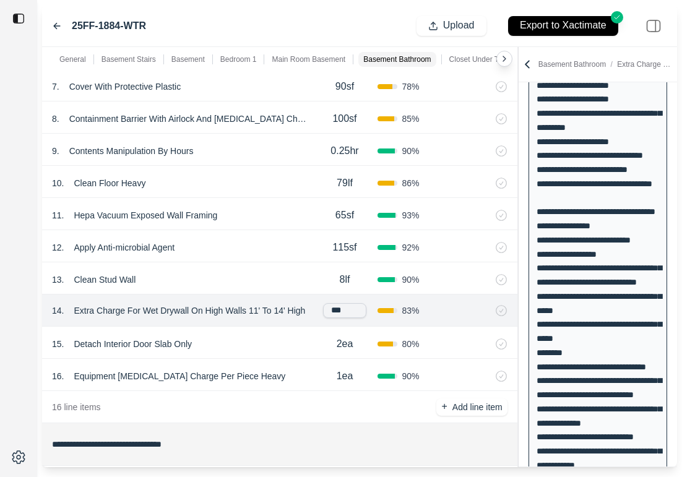
scroll to position [1709, 0]
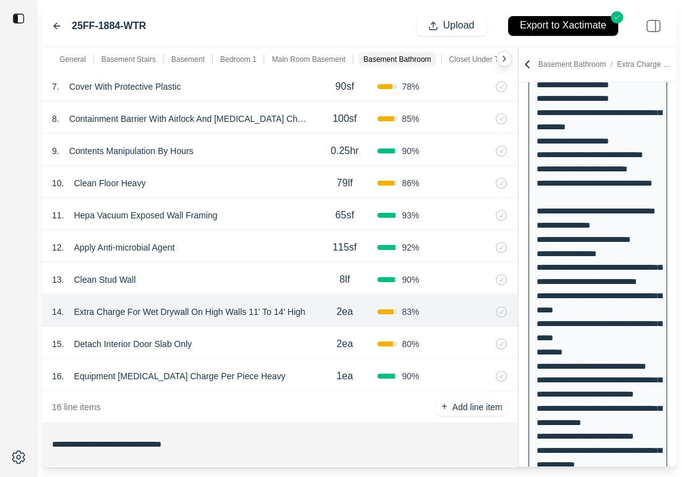
click at [267, 341] on div "15 . Detach Interior Door Slab Only" at bounding box center [182, 343] width 260 height 17
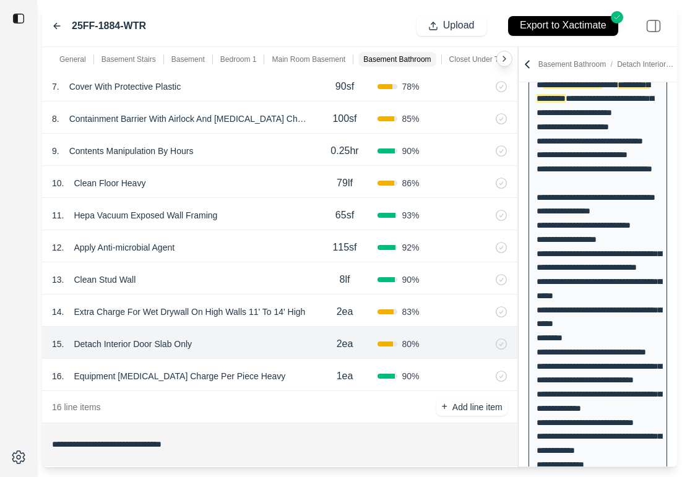
scroll to position [1730, 0]
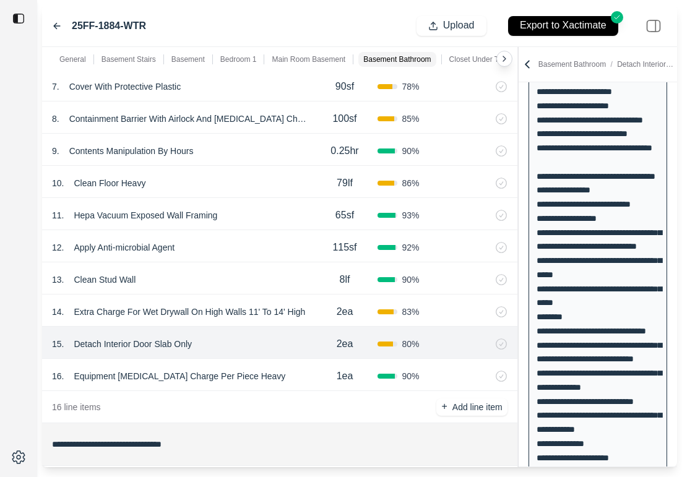
click at [560, 312] on div "**********" at bounding box center [597, 92] width 139 height 3294
click at [309, 371] on div "16 . Equipment [MEDICAL_DATA] Charge Per Piece Heavy" at bounding box center [182, 375] width 260 height 17
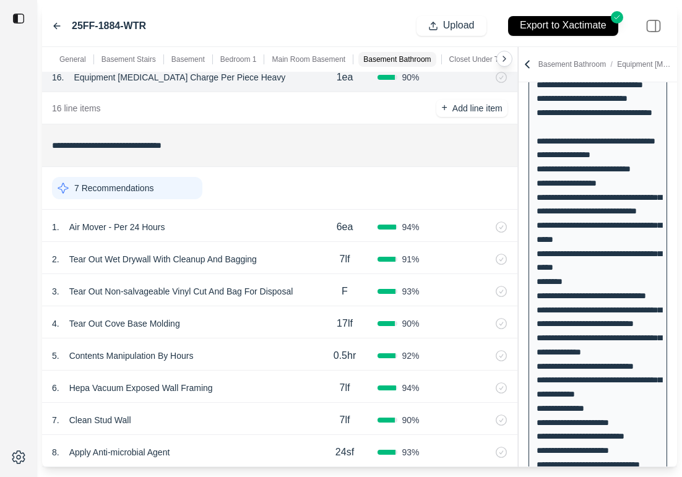
scroll to position [2776, 0]
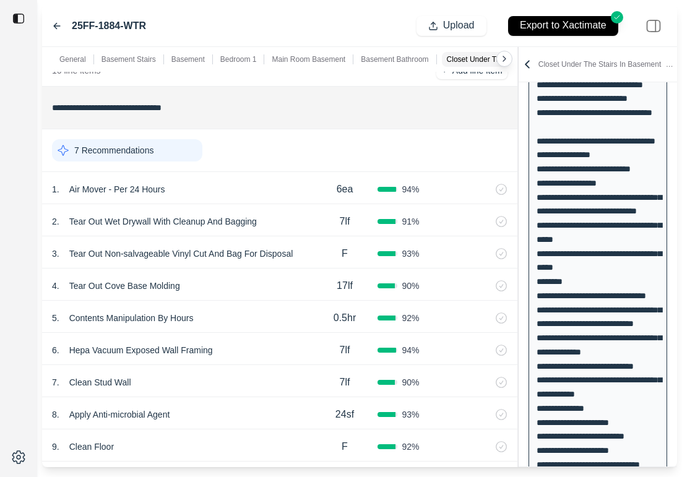
click at [237, 276] on div "4 . Tear Out Cove Base Molding 17lf 90 %" at bounding box center [279, 284] width 475 height 32
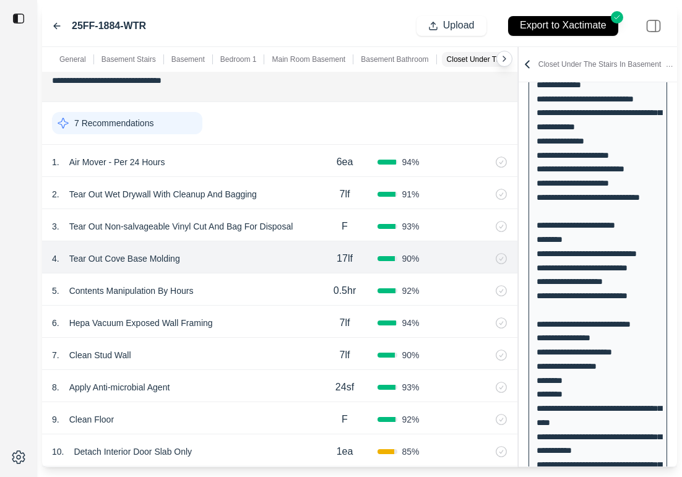
scroll to position [2803, 0]
click at [313, 327] on div "7lf" at bounding box center [344, 322] width 65 height 25
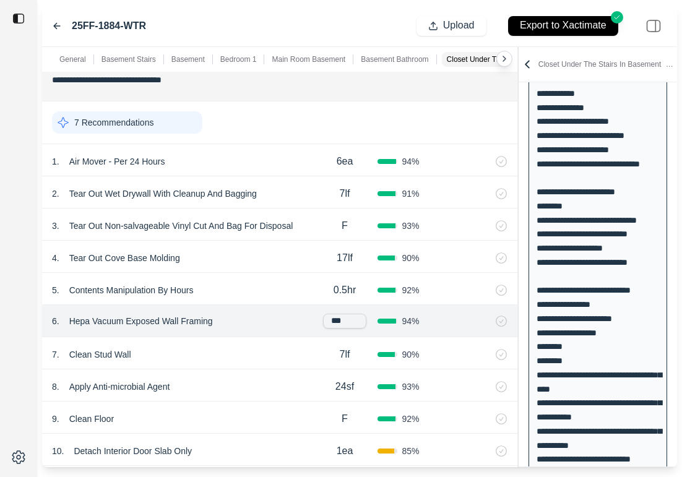
scroll to position [2110, 0]
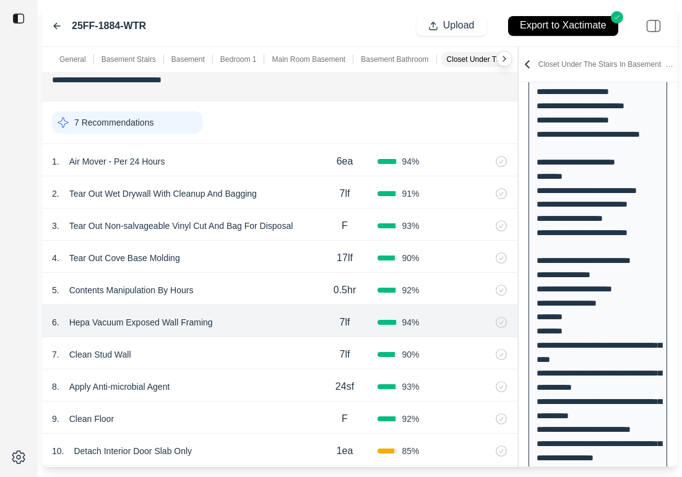
click at [189, 355] on div "7 . Clean Stud Wall" at bounding box center [182, 354] width 260 height 17
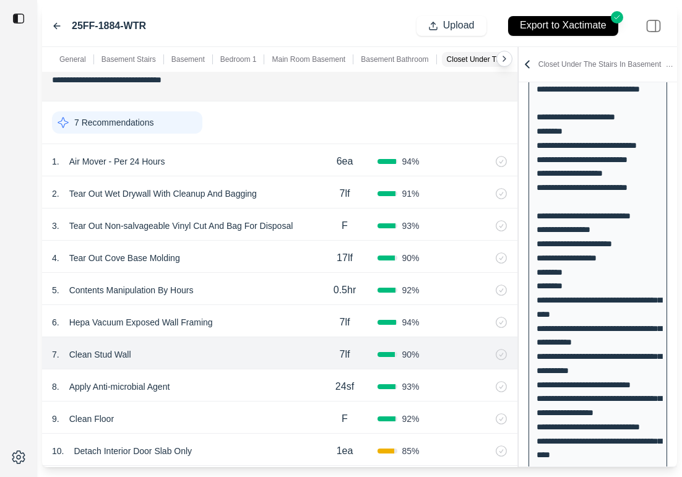
scroll to position [2145, 0]
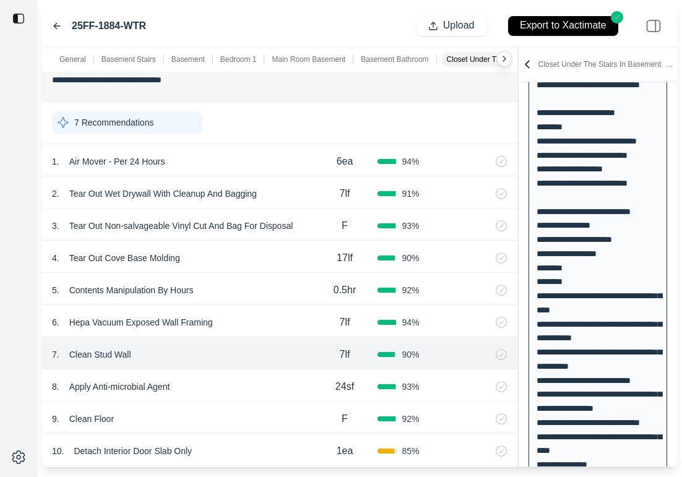
click at [286, 395] on div "8 . Apply Anti-microbial Agent" at bounding box center [182, 386] width 260 height 17
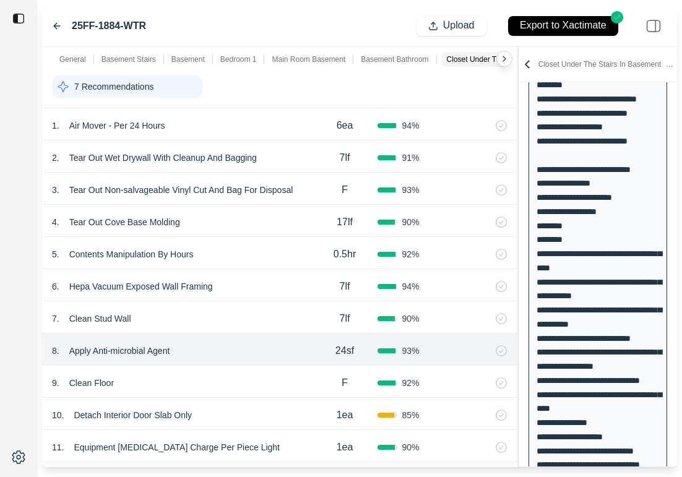
scroll to position [2844, 0]
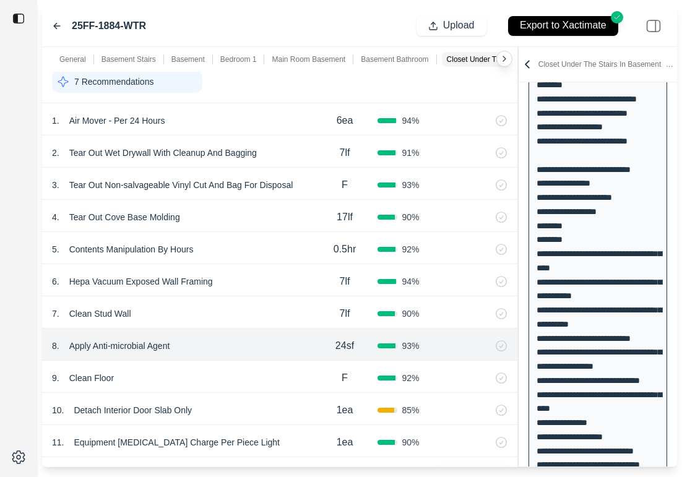
click at [13, 414] on div at bounding box center [18, 238] width 37 height 477
click at [276, 397] on div "10 . Detach Interior Door Slab Only 1ea 85 %" at bounding box center [279, 409] width 475 height 32
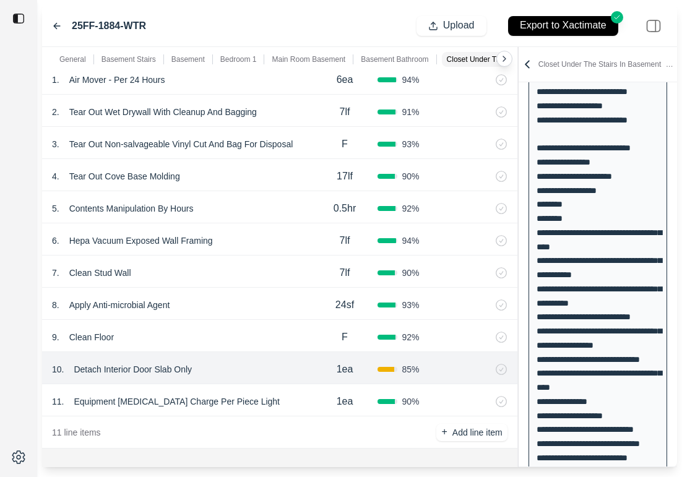
scroll to position [2905, 0]
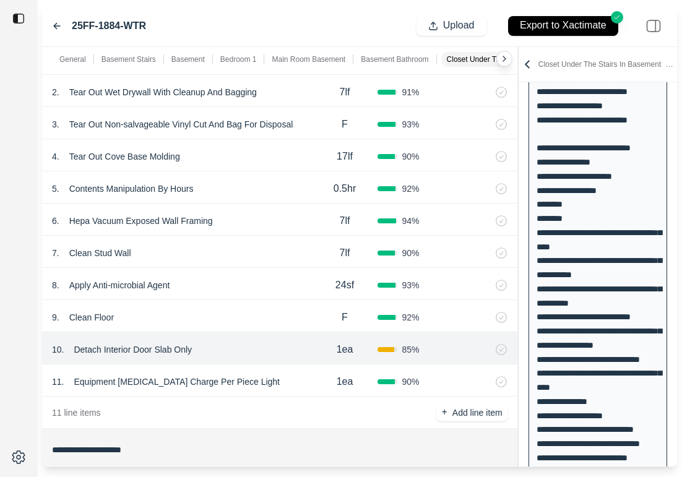
click at [310, 383] on div "11 . Equipment [MEDICAL_DATA] Charge Per Piece Light" at bounding box center [182, 381] width 260 height 17
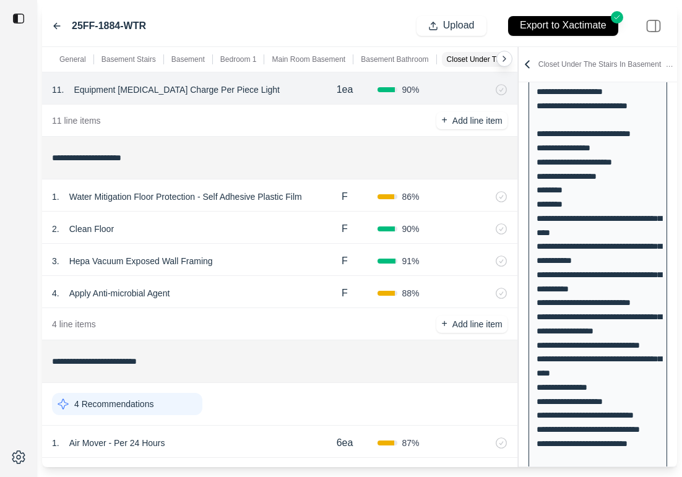
scroll to position [3198, 0]
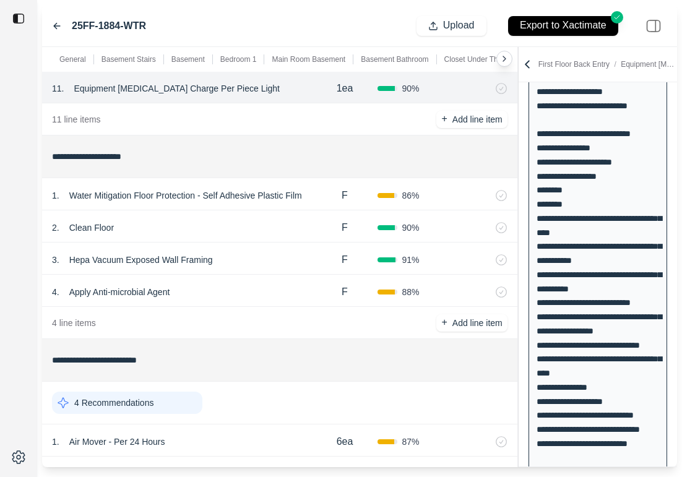
click at [320, 199] on div "F" at bounding box center [344, 195] width 65 height 25
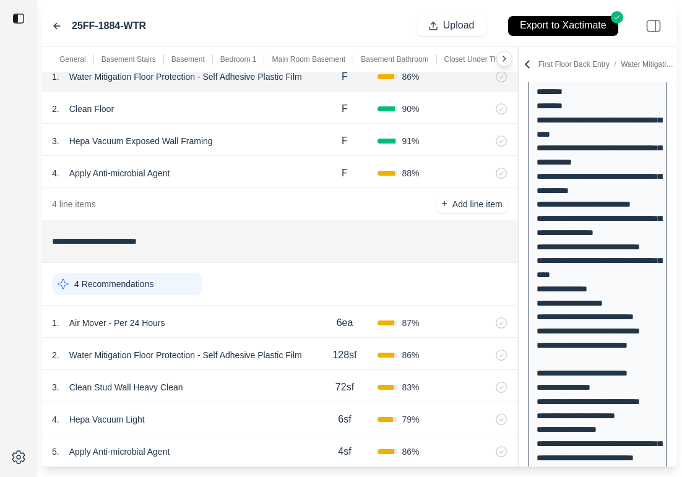
scroll to position [3320, 0]
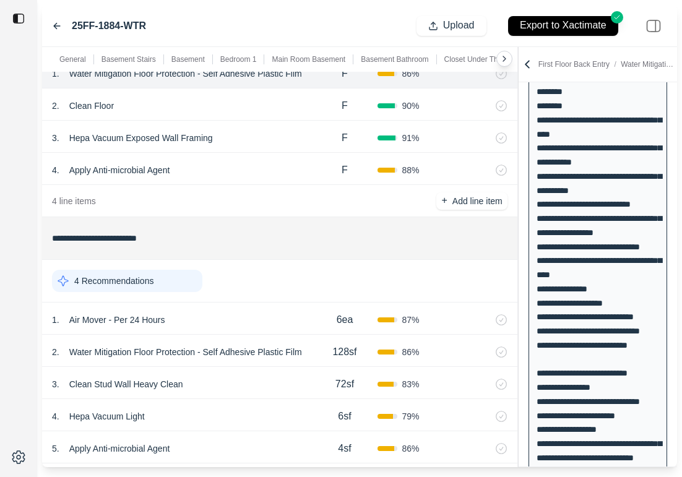
click at [220, 374] on div "3 . Clean Stud Wall Heavy Clean 72sf 83 %" at bounding box center [279, 383] width 475 height 32
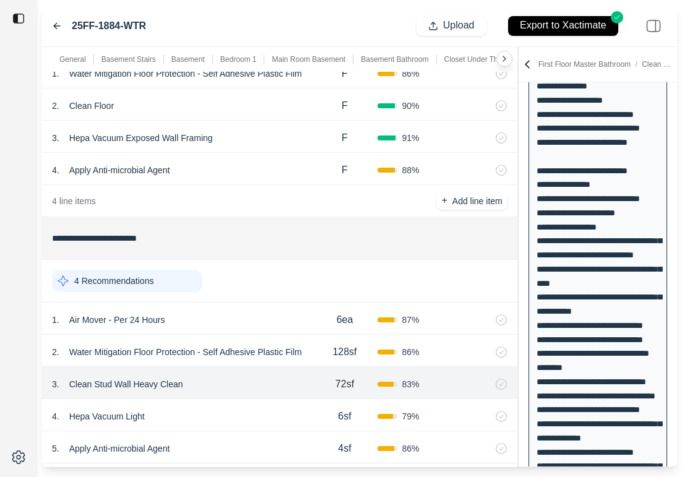
scroll to position [2525, 0]
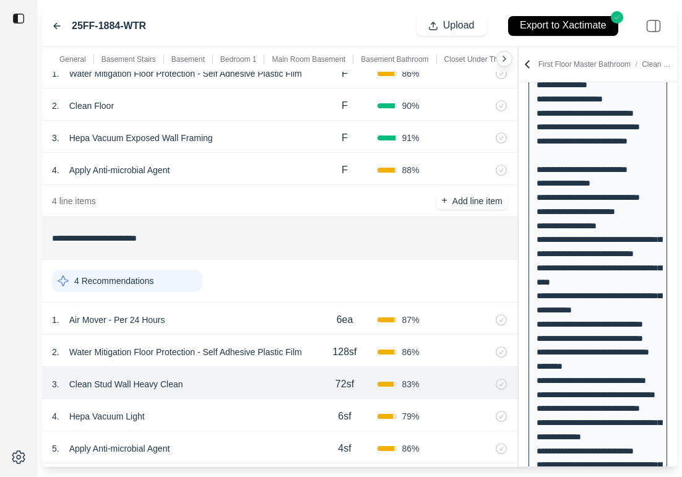
click at [215, 421] on div "4 . Hepa Vacuum Light" at bounding box center [182, 416] width 260 height 17
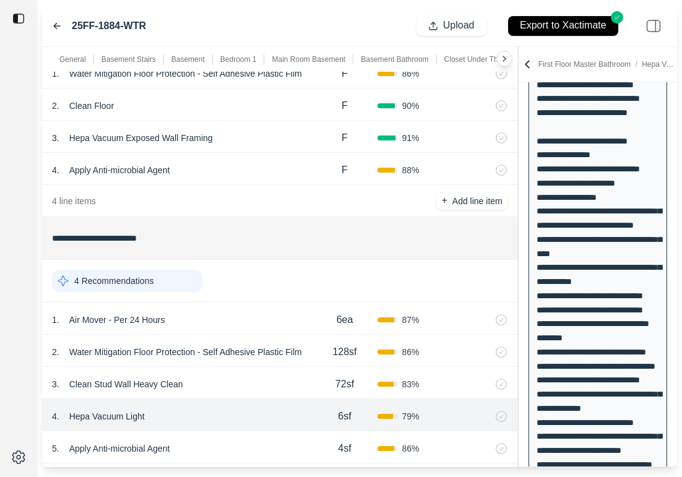
scroll to position [2559, 0]
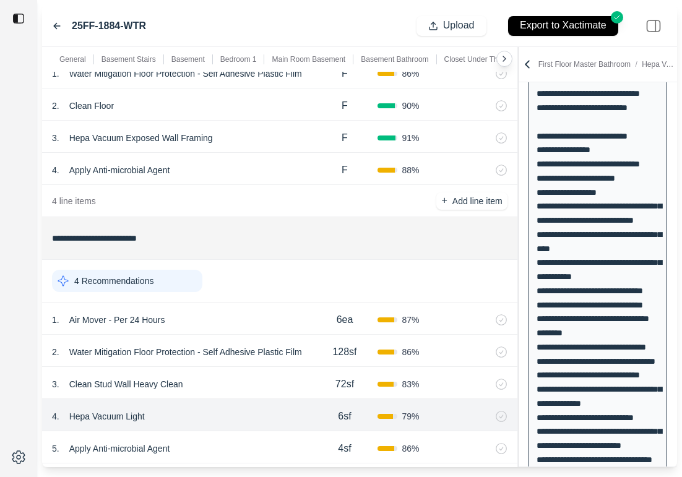
click at [239, 380] on div "3 . Clean Stud Wall Heavy Clean" at bounding box center [182, 383] width 260 height 17
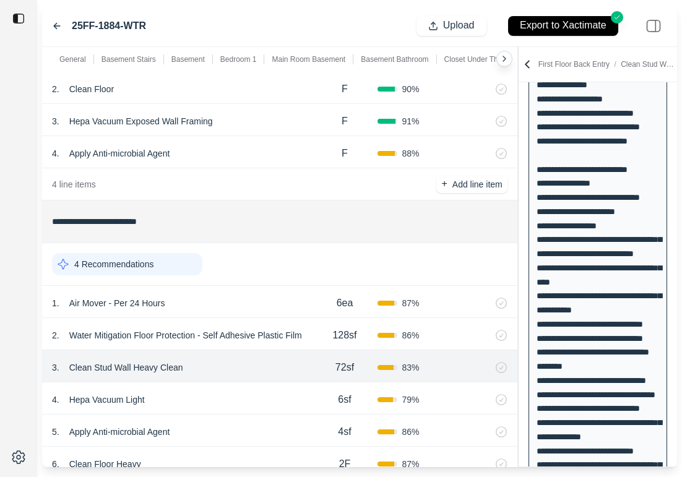
scroll to position [3338, 0]
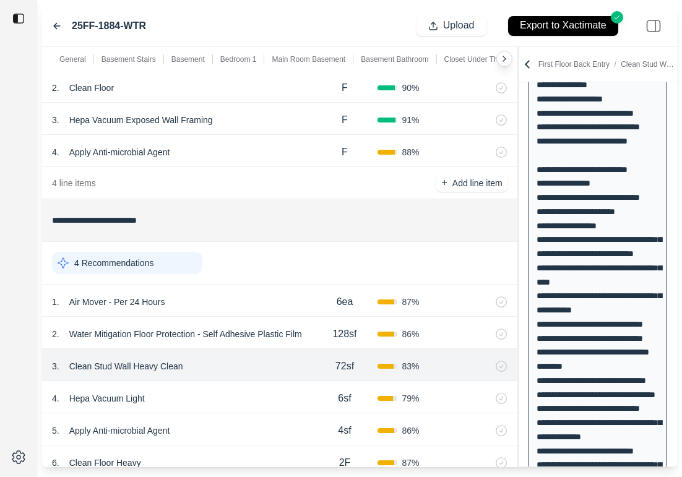
click at [224, 432] on div "5 . Apply Anti-microbial Agent" at bounding box center [182, 430] width 260 height 17
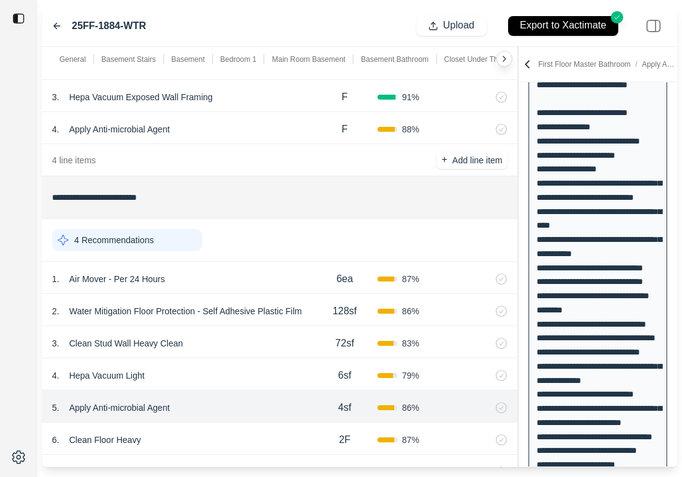
scroll to position [3361, 0]
click at [188, 434] on div "6 . Clean Floor Heavy" at bounding box center [182, 438] width 260 height 17
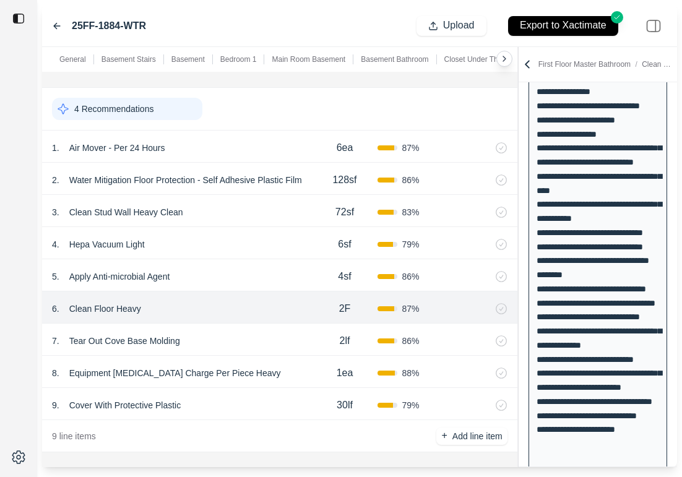
scroll to position [3495, 0]
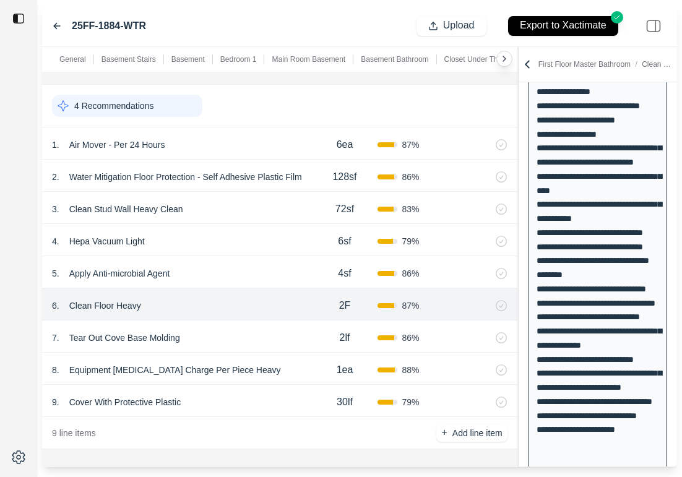
click at [308, 370] on div "8 . Equipment [MEDICAL_DATA] Charge Per Piece Heavy" at bounding box center [182, 369] width 260 height 17
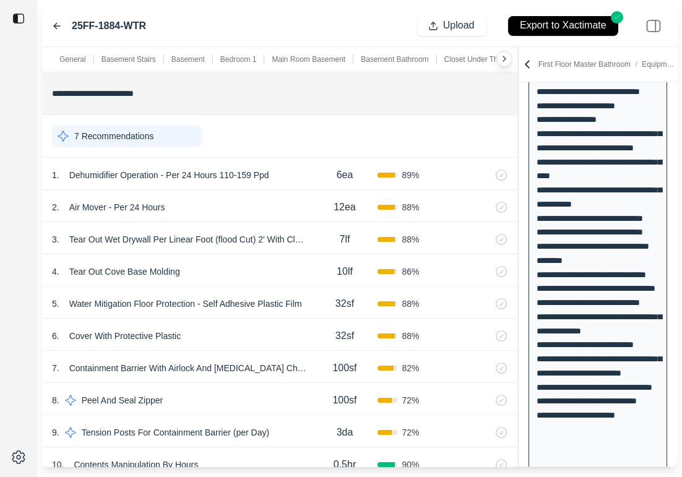
scroll to position [3861, 0]
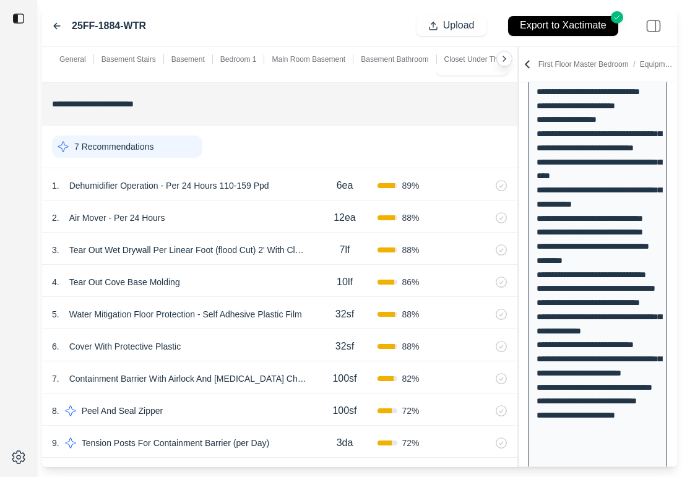
click at [259, 216] on div "2 . Air Mover - Per 24 Hours" at bounding box center [182, 217] width 260 height 17
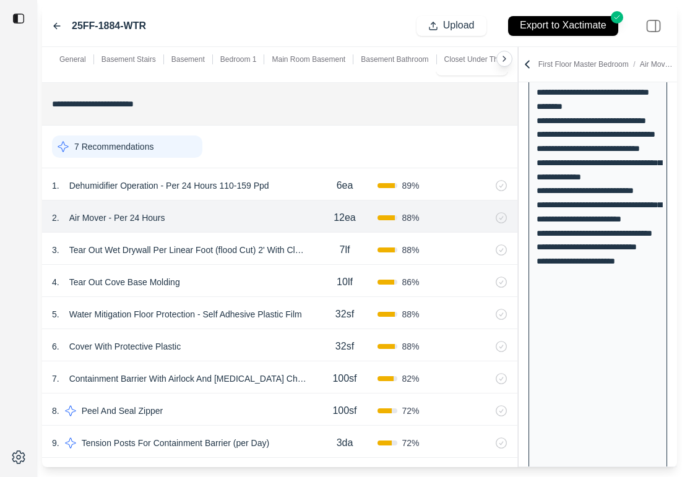
scroll to position [2800, 0]
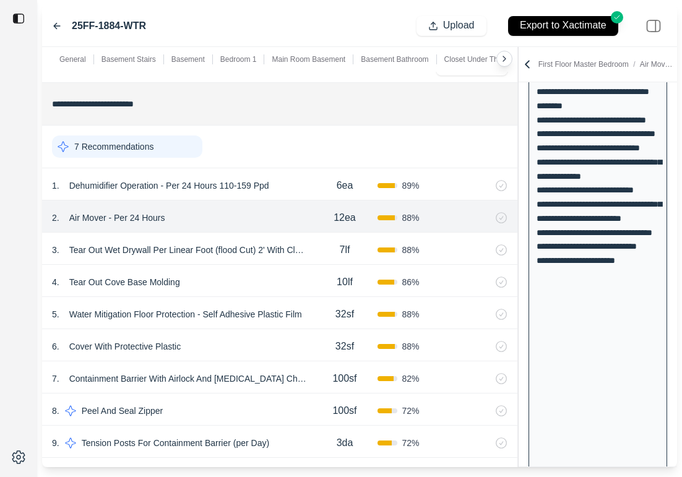
click at [200, 250] on p "Tear Out Wet Drywall Per Linear Foot (flood Cut) 2' With Cleanup And Bagging" at bounding box center [188, 249] width 248 height 17
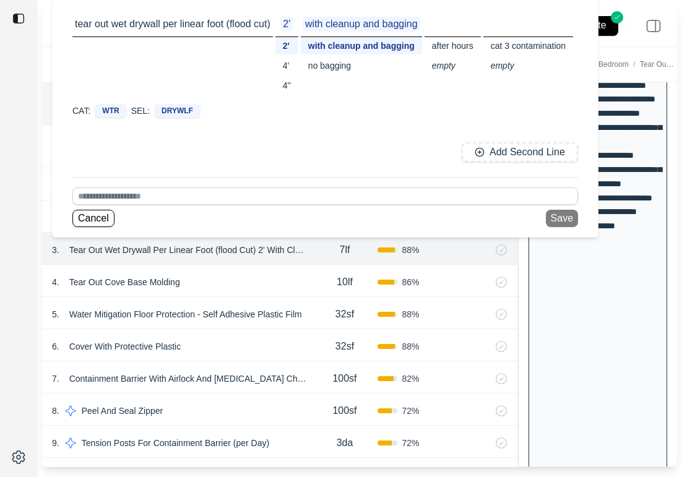
scroll to position [2835, 0]
click at [106, 221] on button "Cancel" at bounding box center [93, 218] width 42 height 17
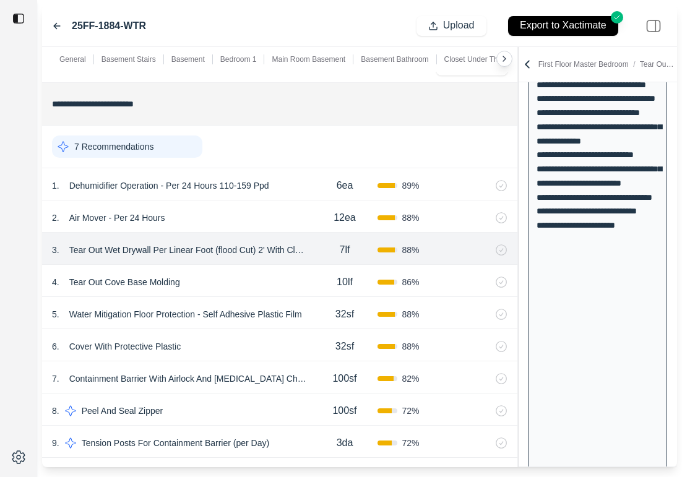
click at [236, 285] on div "4 . Tear Out Cove Base Molding" at bounding box center [182, 281] width 260 height 17
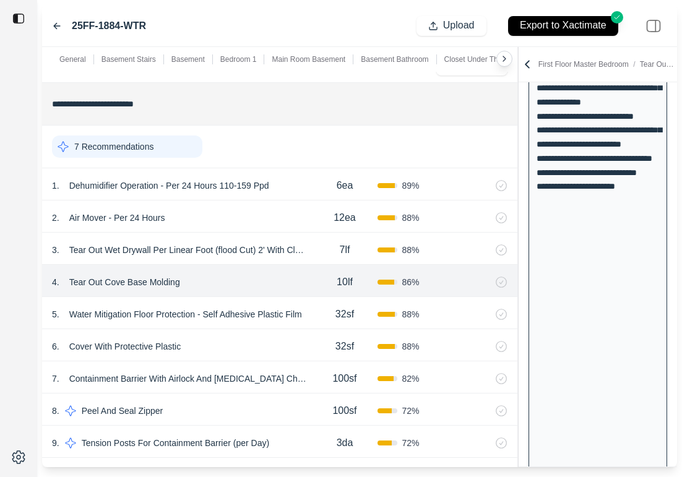
scroll to position [2863, 0]
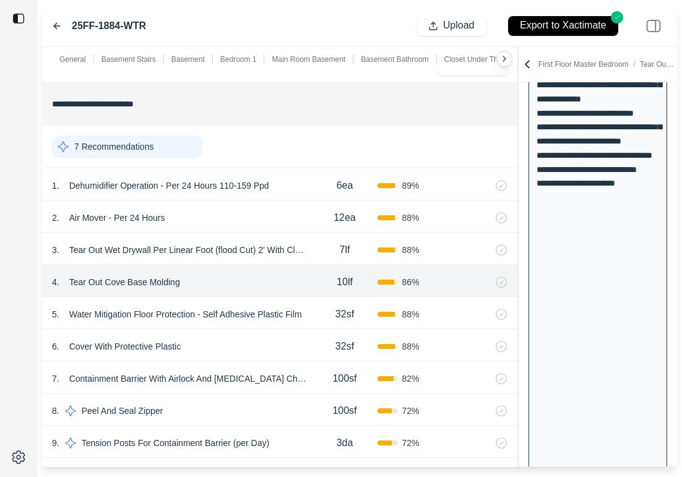
click at [194, 344] on div "6 . Cover With Protective Plastic" at bounding box center [182, 346] width 260 height 17
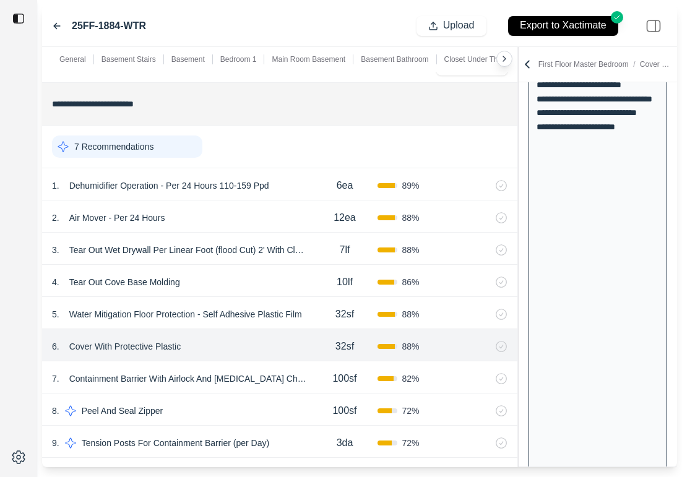
click at [316, 372] on div "100sf" at bounding box center [344, 378] width 65 height 25
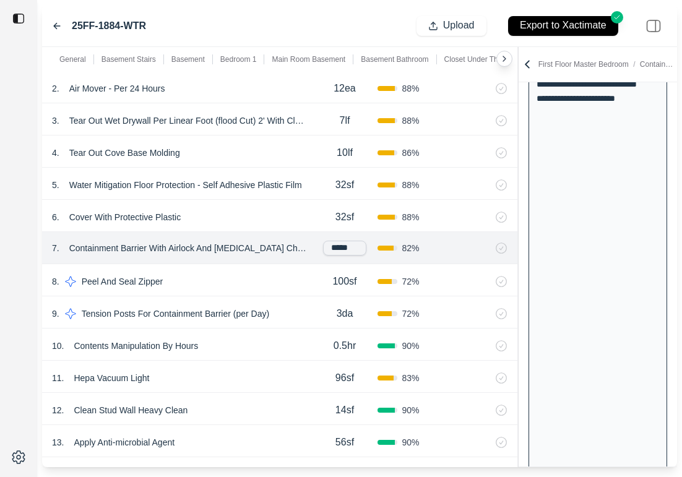
scroll to position [4002, 0]
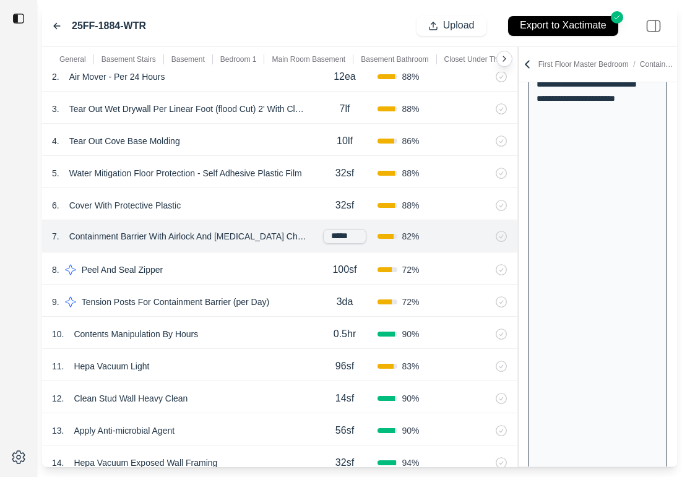
click at [267, 330] on div "10 . Contents Manipulation By Hours" at bounding box center [182, 333] width 260 height 17
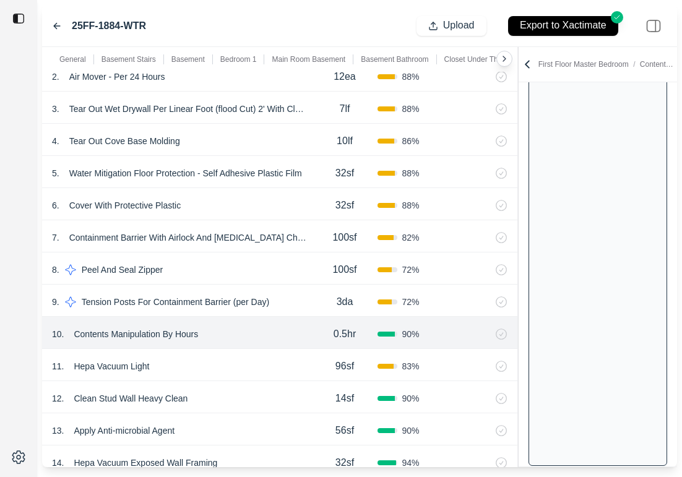
scroll to position [4022, 0]
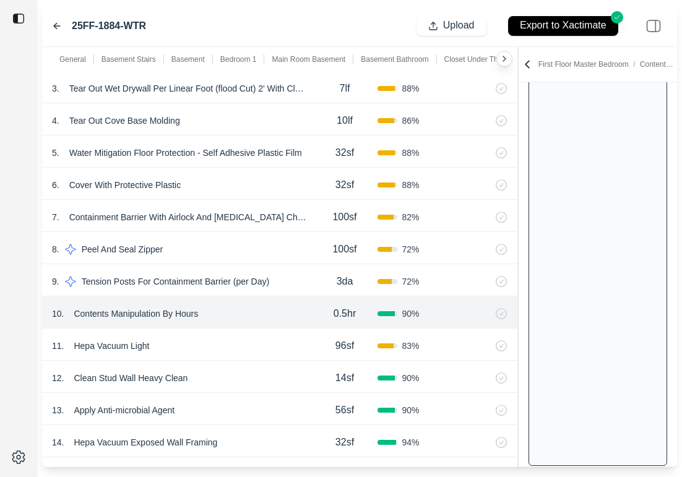
click at [259, 347] on div "11 . Hepa Vacuum Light" at bounding box center [182, 345] width 260 height 17
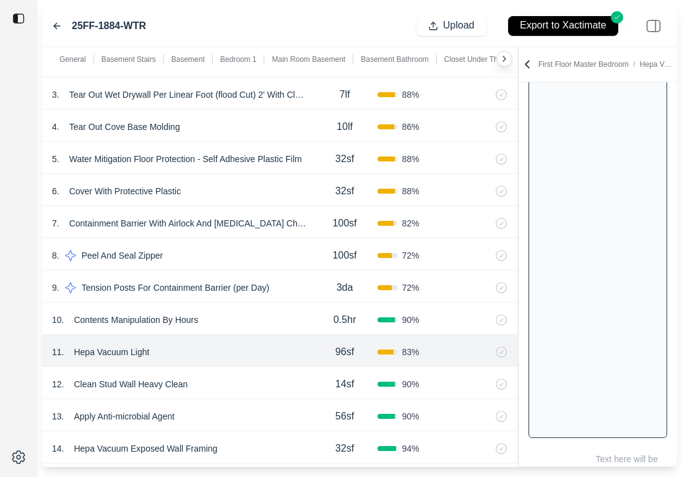
scroll to position [4033, 0]
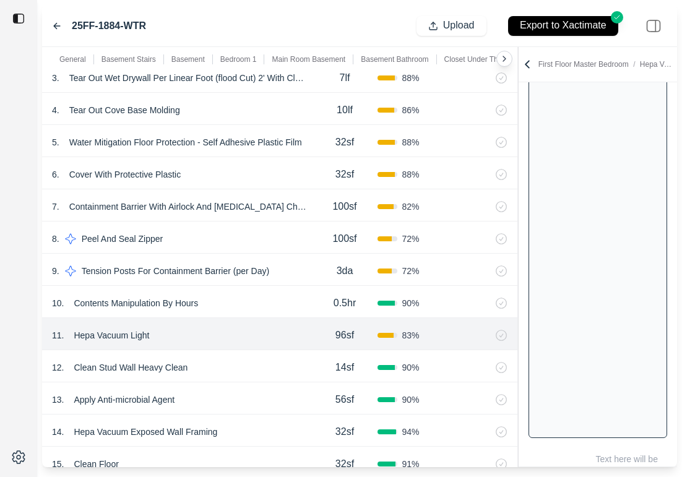
click at [250, 361] on div "12 . Clean Stud Wall Heavy Clean" at bounding box center [182, 367] width 260 height 17
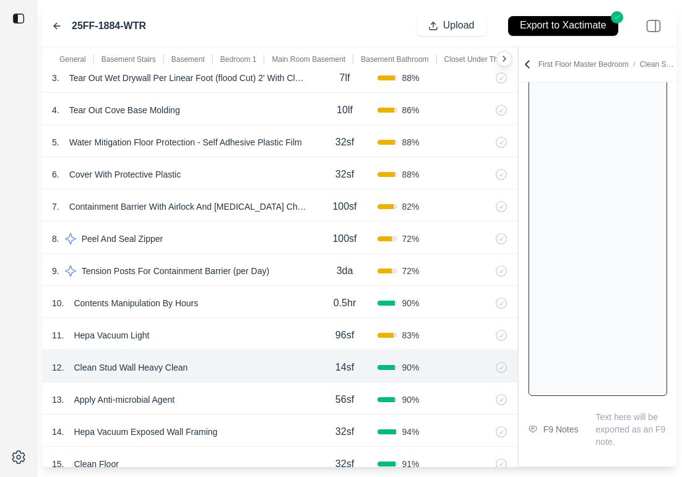
scroll to position [3074, 0]
click at [293, 399] on div "13 . Apply Anti-microbial Agent" at bounding box center [182, 399] width 260 height 17
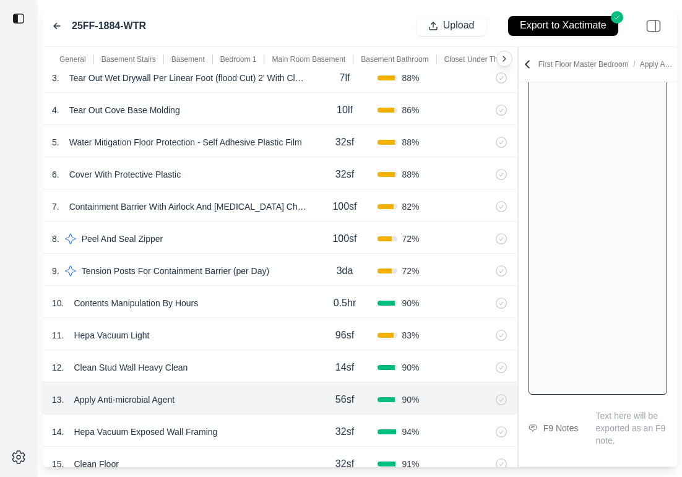
scroll to position [4063, 0]
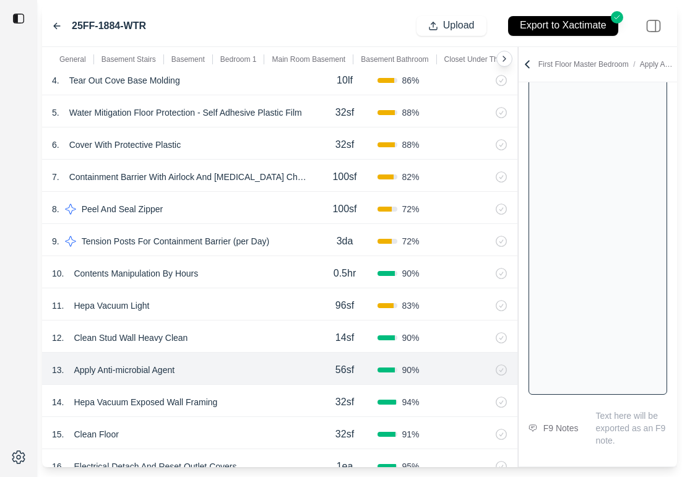
click at [266, 400] on div "14 . Hepa Vacuum Exposed Wall Framing" at bounding box center [182, 401] width 260 height 17
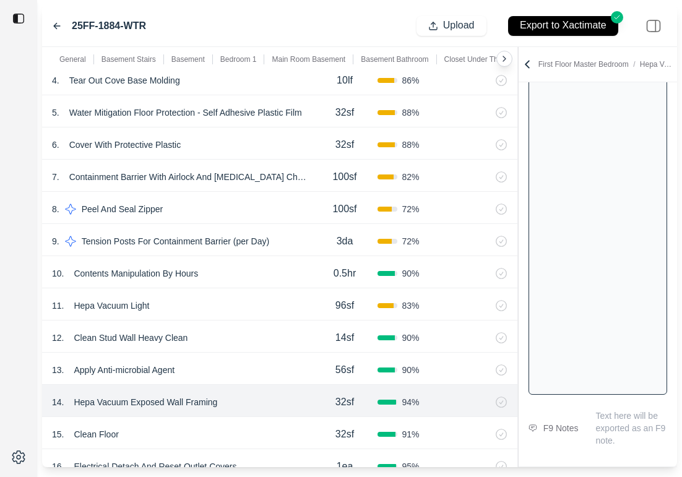
scroll to position [4069, 0]
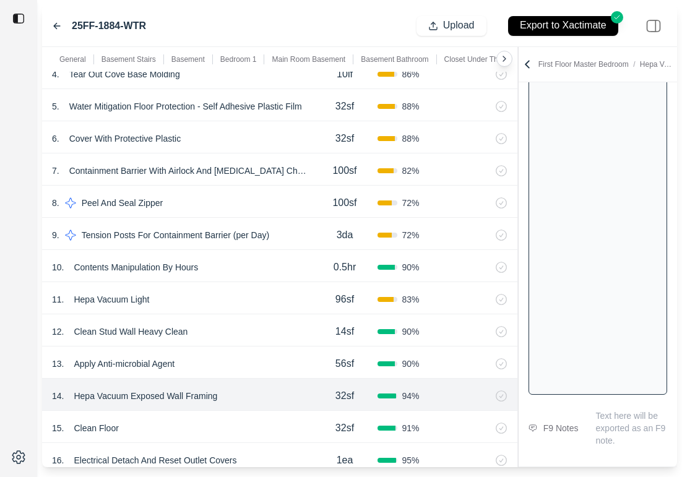
click at [118, 395] on p "Hepa Vacuum Exposed Wall Framing" at bounding box center [145, 395] width 153 height 17
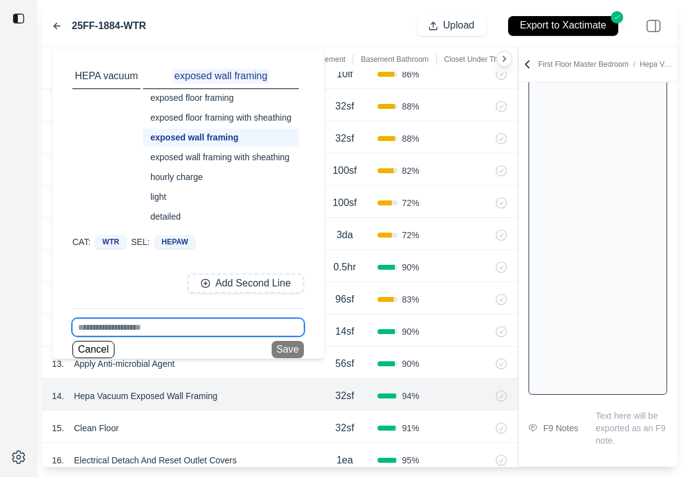
scroll to position [4098, 0]
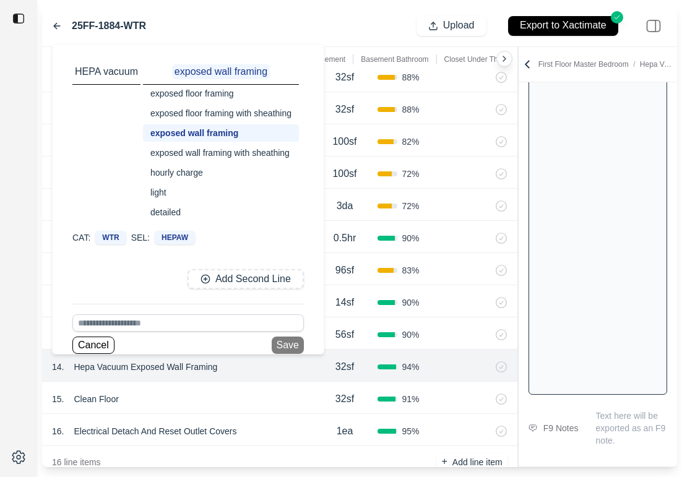
click at [284, 395] on div "15 . Clean Floor" at bounding box center [182, 398] width 260 height 17
